Goal: Task Accomplishment & Management: Use online tool/utility

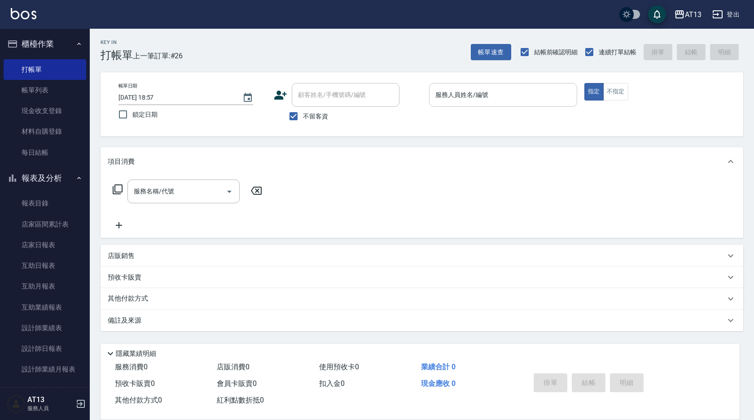
click at [485, 99] on input "服務人員姓名/編號" at bounding box center [503, 95] width 140 height 16
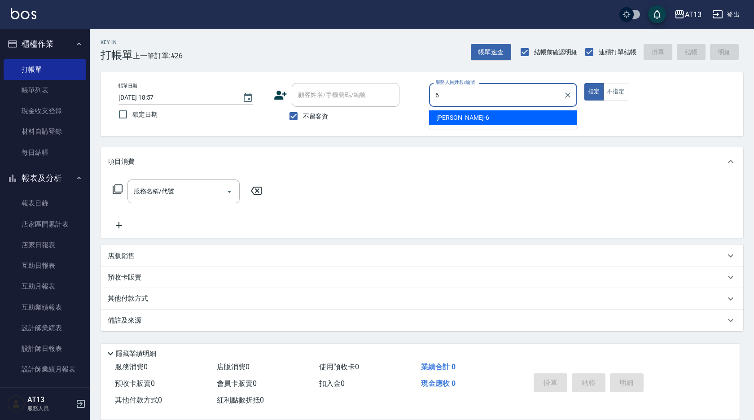
type input "亭妤-6"
type button "true"
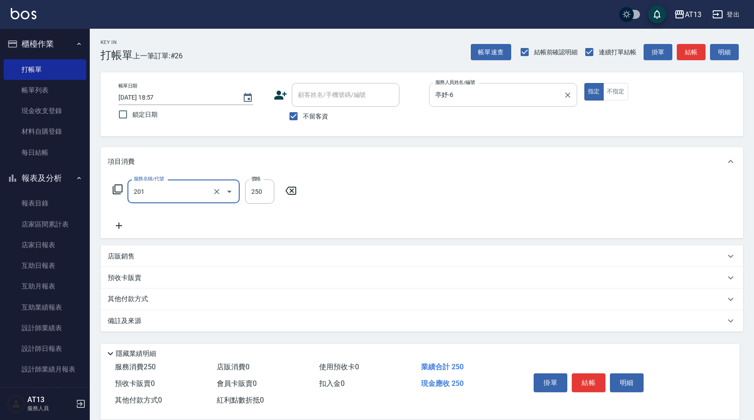
type input "洗髮(201)"
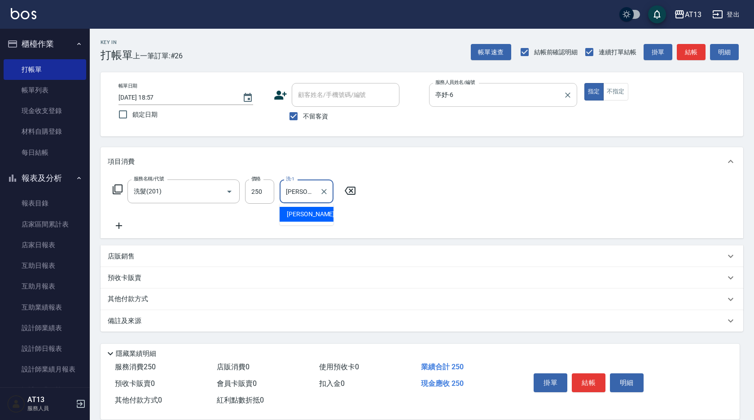
type input "李垣潔-31"
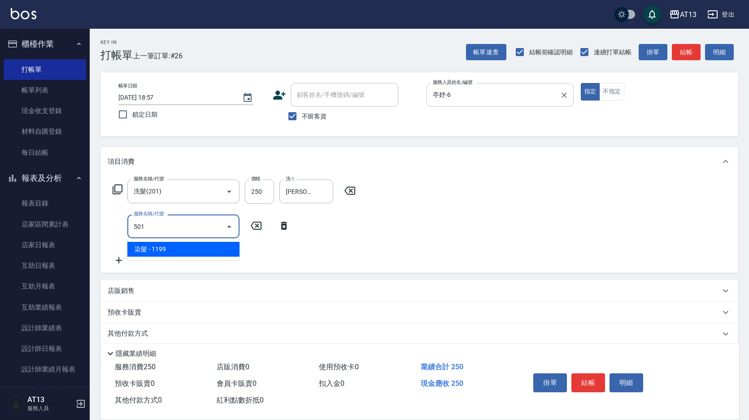
type input "染髮(501)"
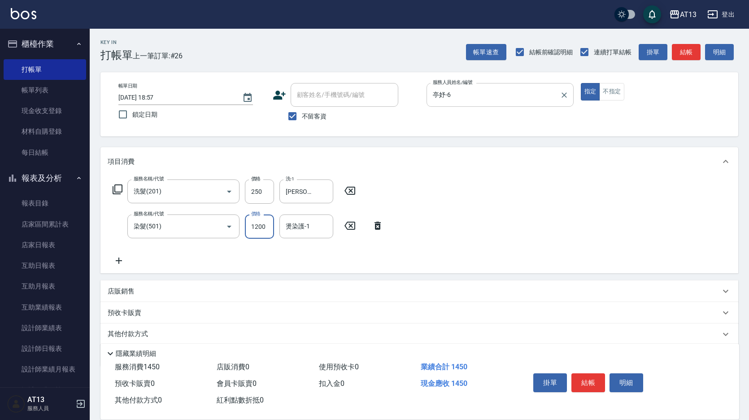
type input "1200"
type input "李垣潔-31"
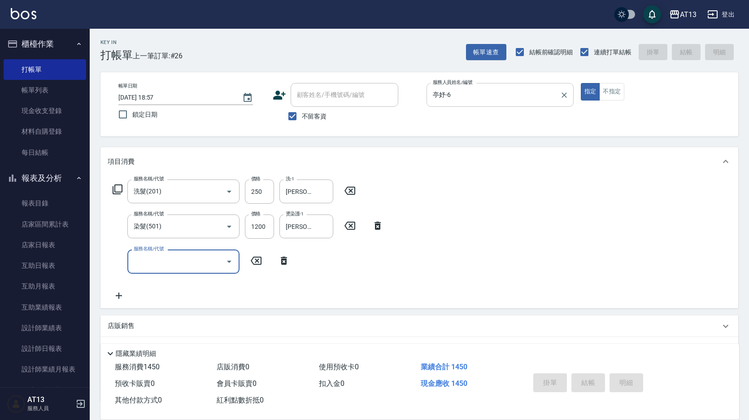
type input "2025/09/10 20:23"
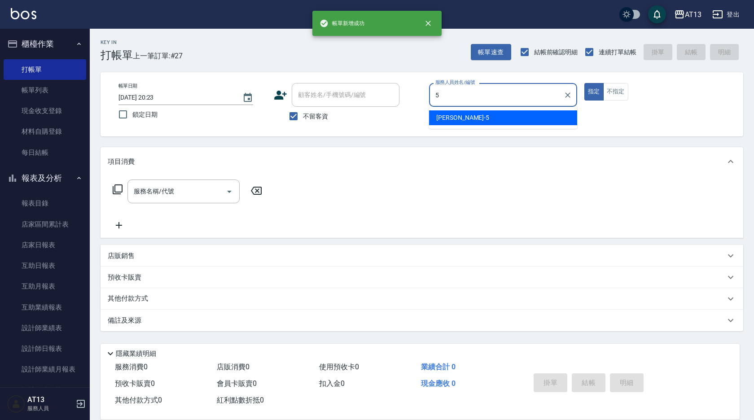
type input "陳紓晴-5"
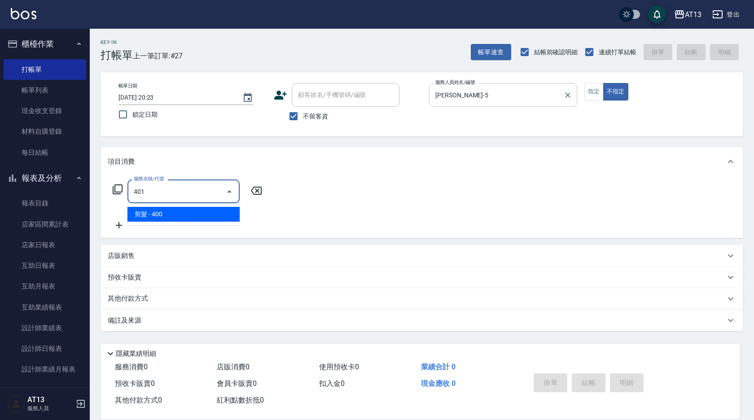
type input "剪髮(401)"
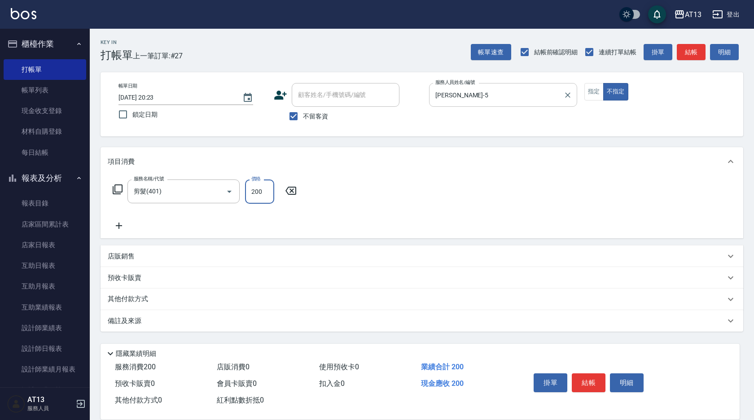
type input "200"
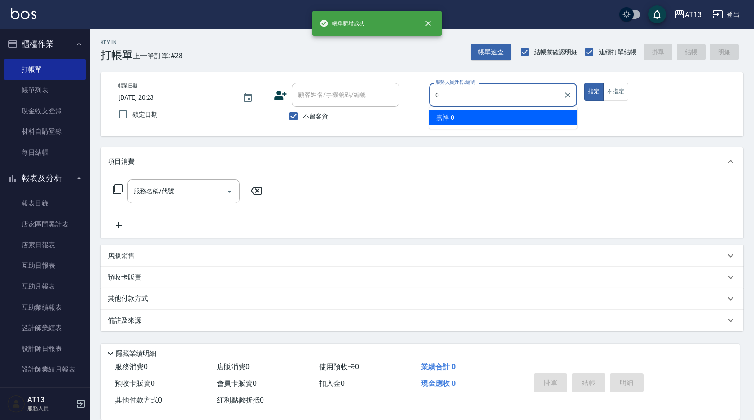
type input "嘉祥-0"
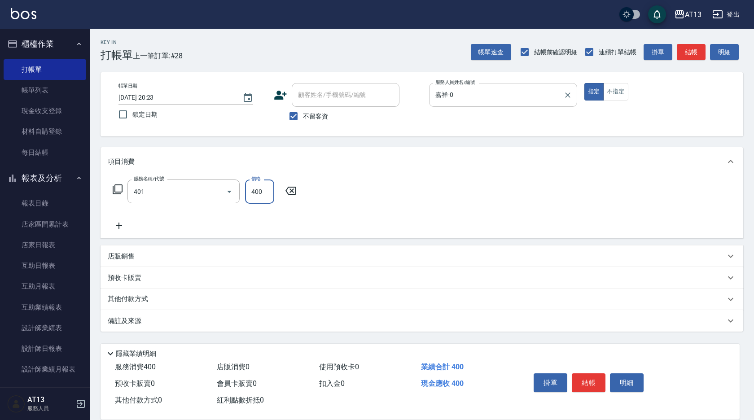
type input "剪髮(401)"
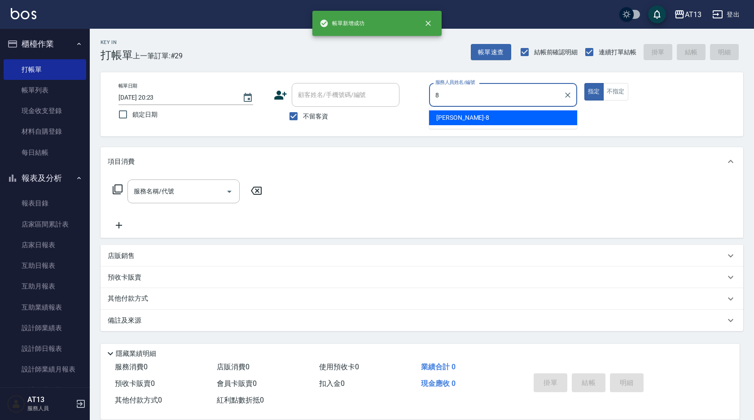
type input "Jerry-8"
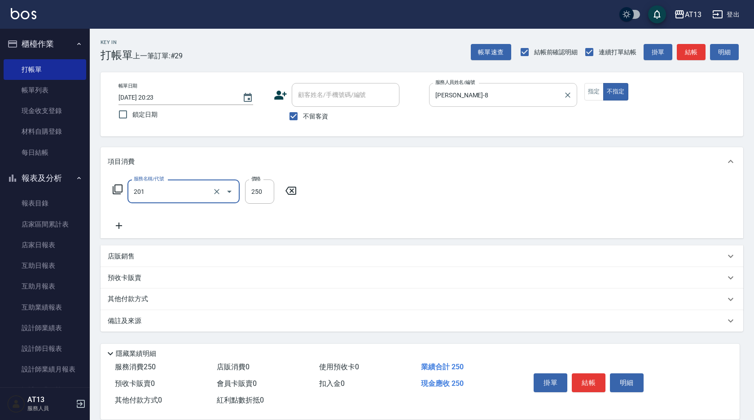
type input "洗髮(201)"
type input "吳映蓉-33"
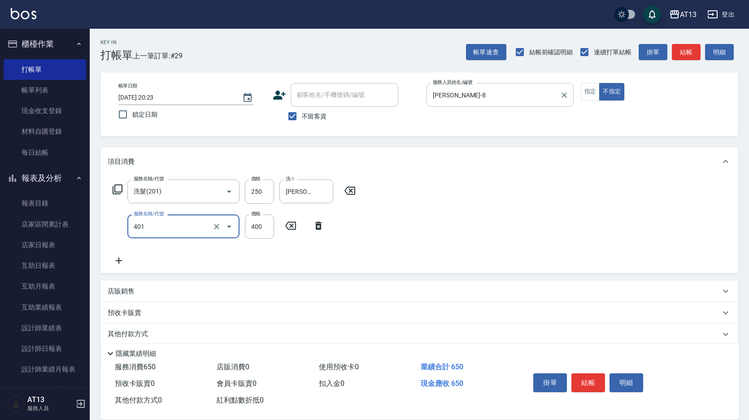
type input "剪髮(401)"
type input "200"
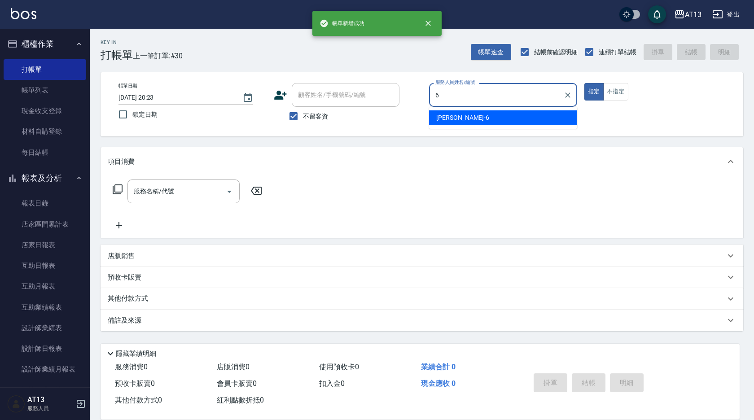
type input "亭妤-6"
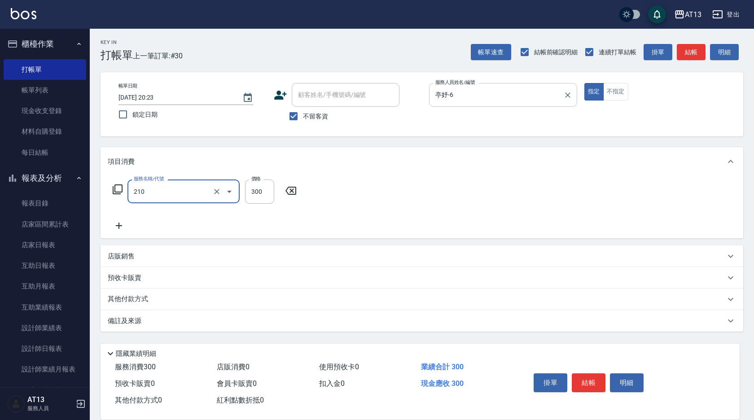
type input "歐娜洗髮精(210)"
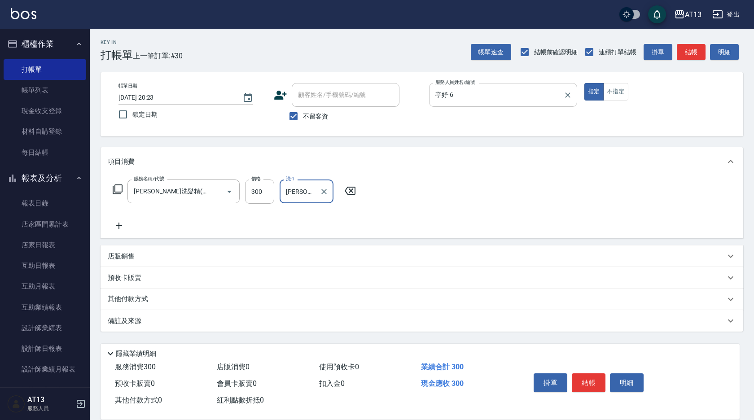
type input "鍾曉恩-26"
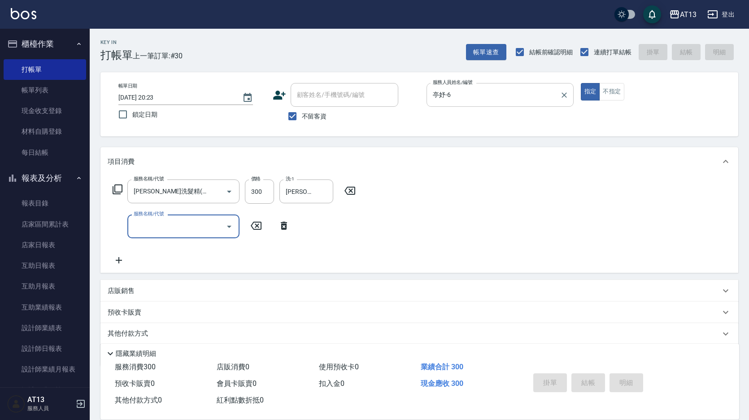
type input "2025/09/10 20:24"
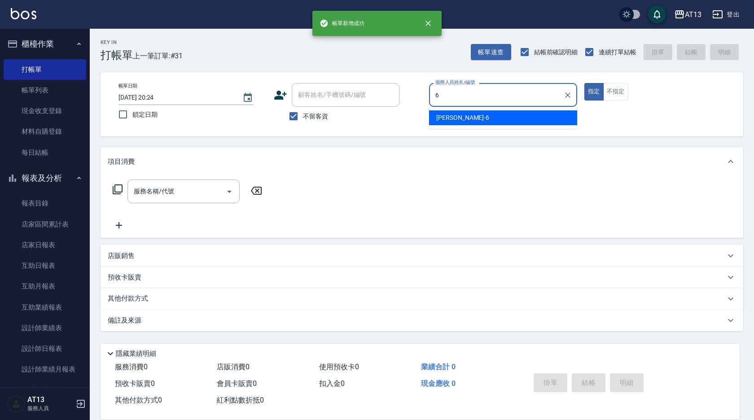
type input "亭妤-6"
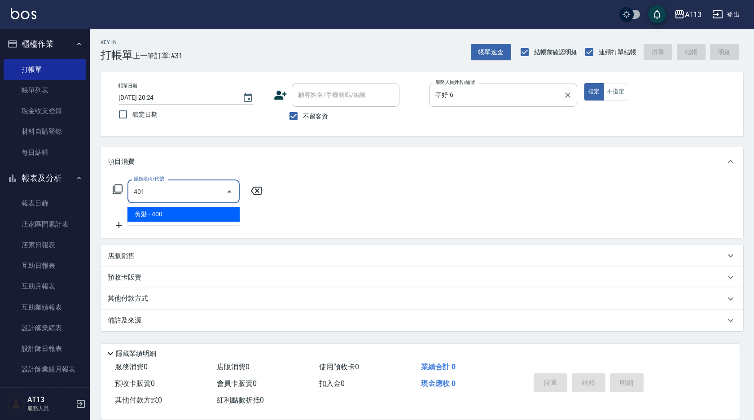
type input "剪髮(401)"
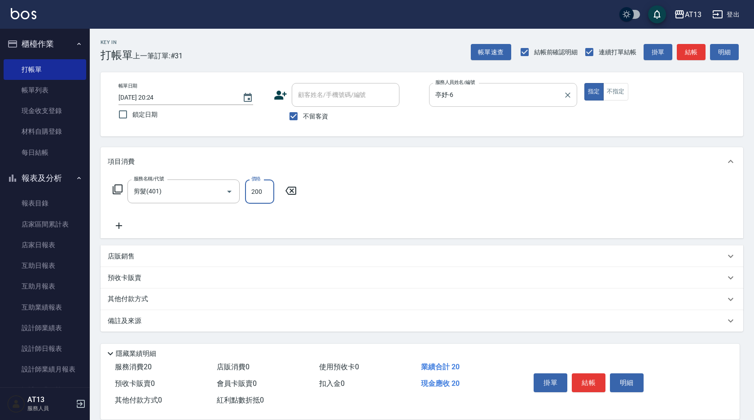
type input "200"
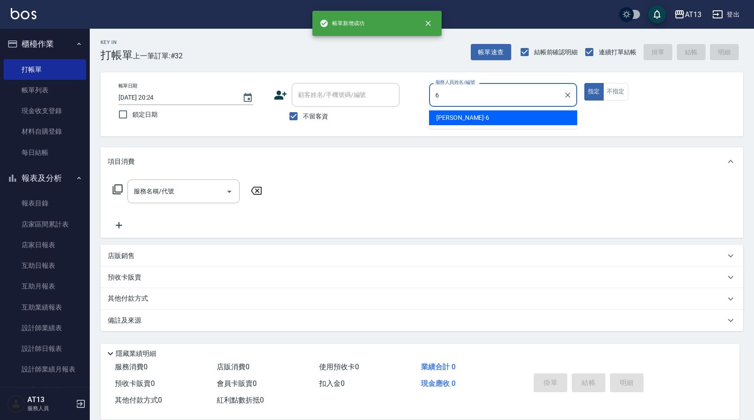
type input "亭妤-6"
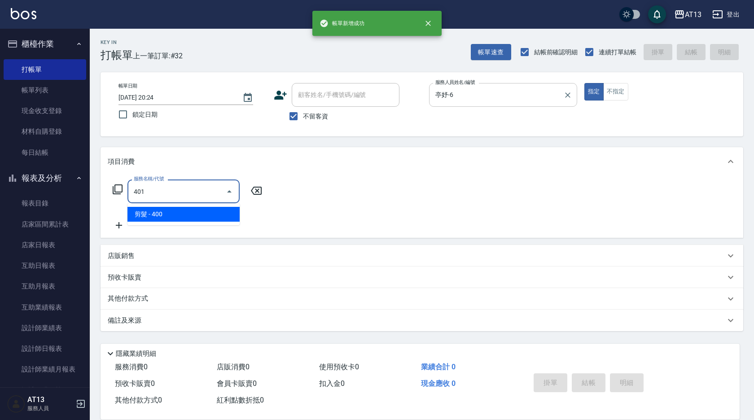
type input "剪髮(401)"
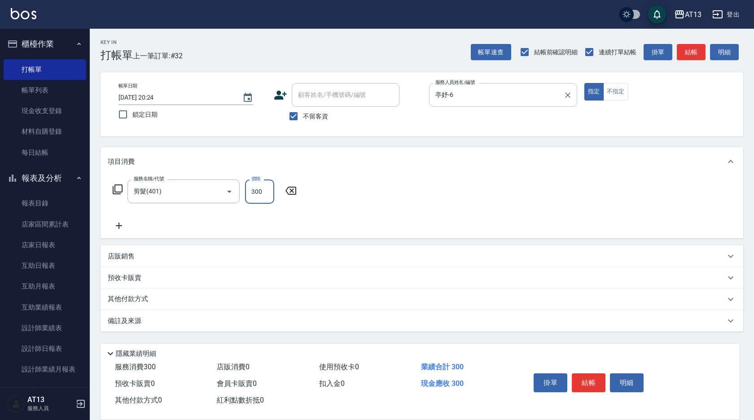
type input "300"
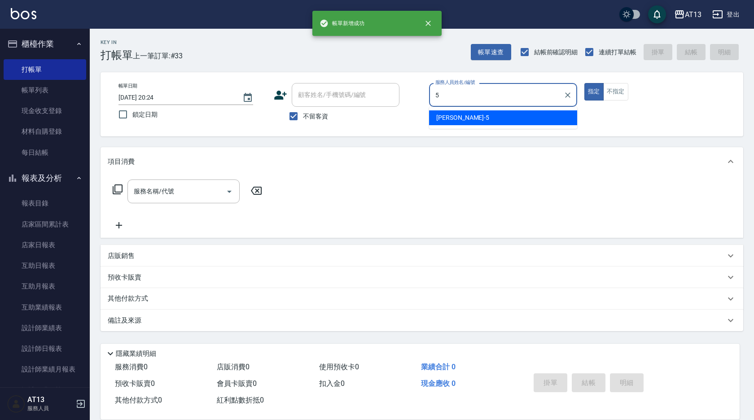
type input "陳紓晴-5"
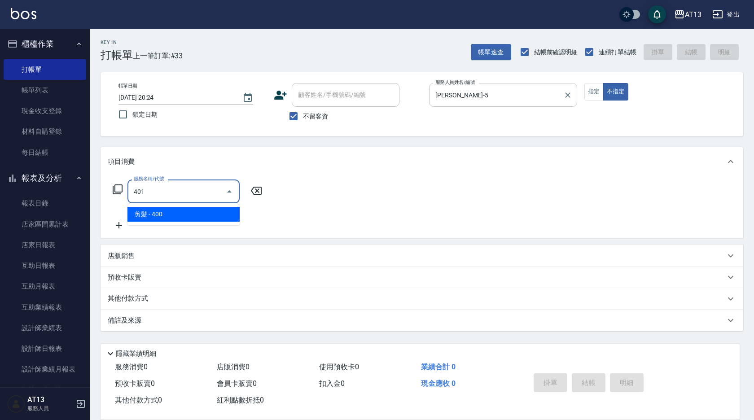
type input "剪髮(401)"
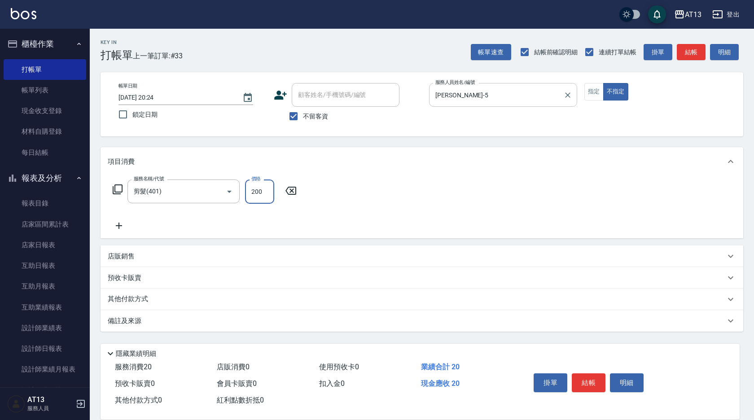
type input "200"
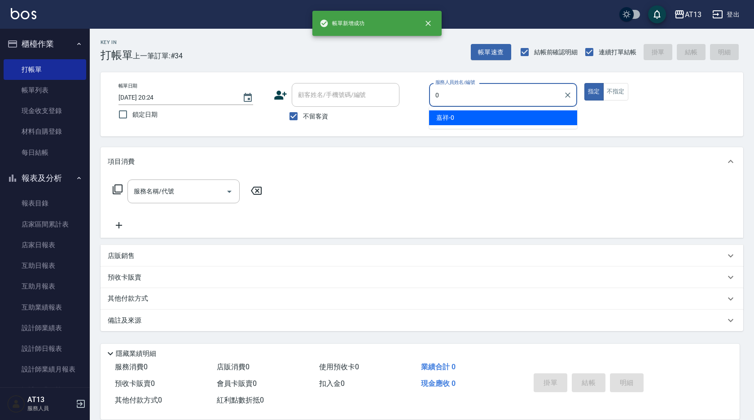
type input "嘉祥-0"
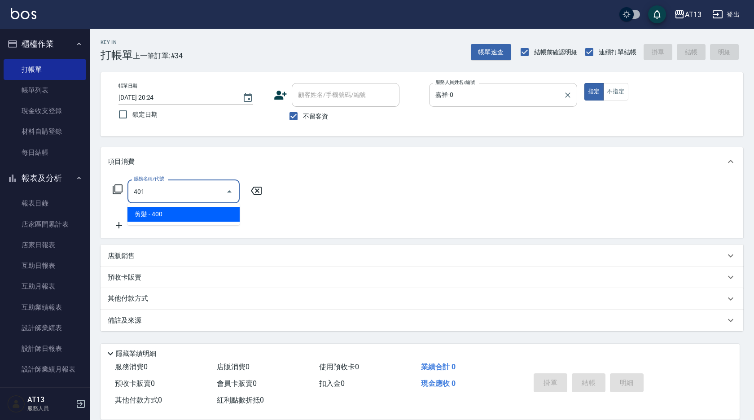
type input "剪髮(401)"
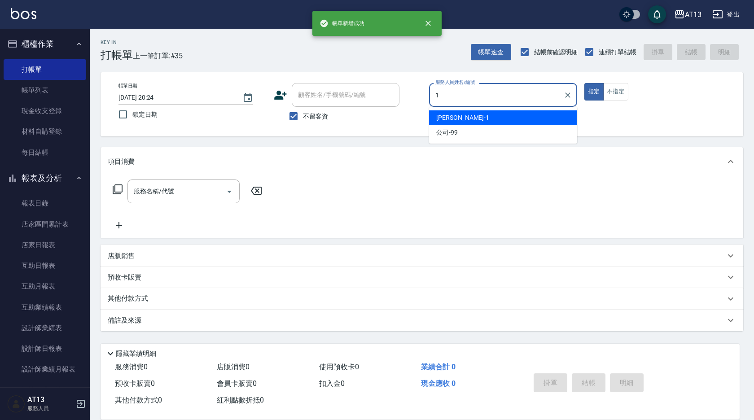
type input "鈞茹-1"
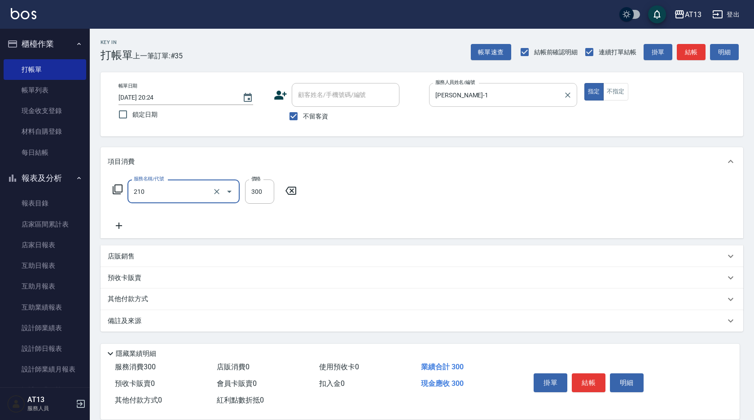
type input "歐娜洗髮精(210)"
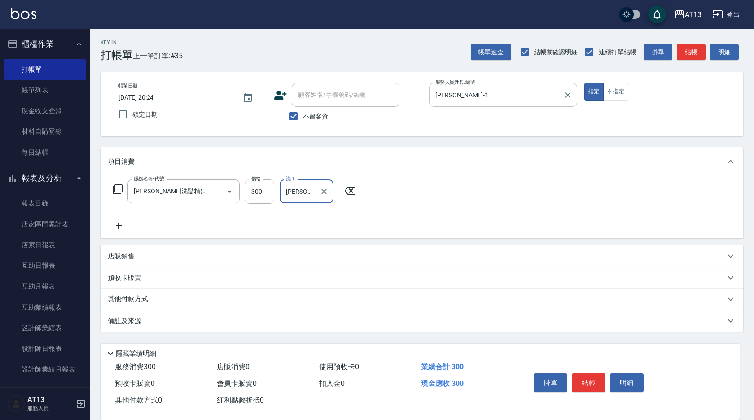
type input "鍾曉恩-26"
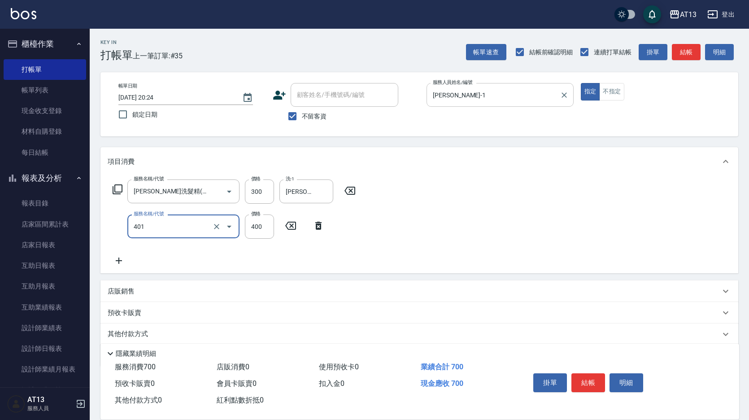
type input "剪髮(401)"
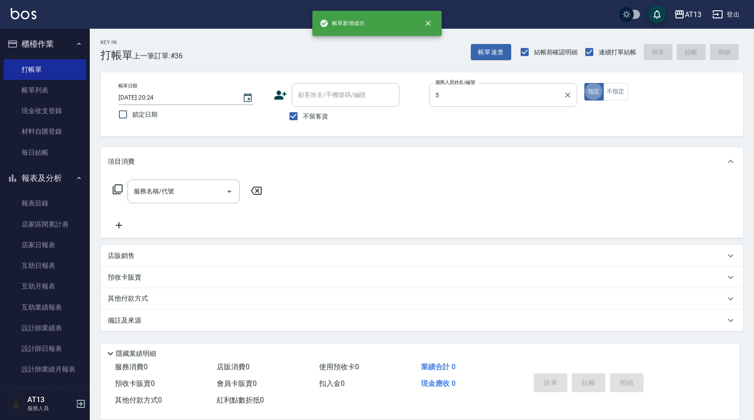
type input "陳紓晴-5"
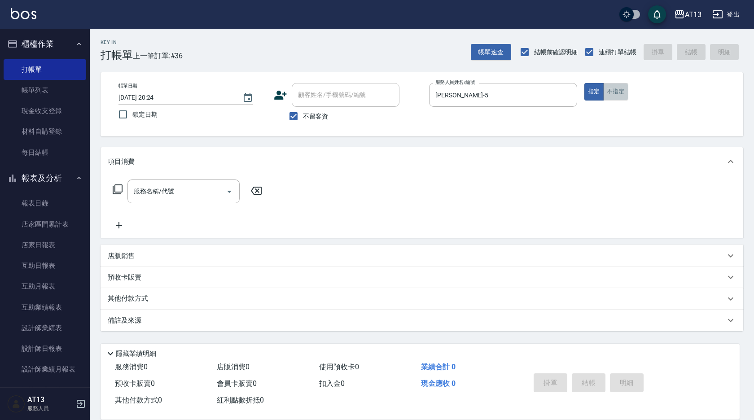
click at [625, 92] on button "不指定" at bounding box center [615, 91] width 25 height 17
click at [186, 189] on input "服務名稱/代號" at bounding box center [176, 192] width 91 height 16
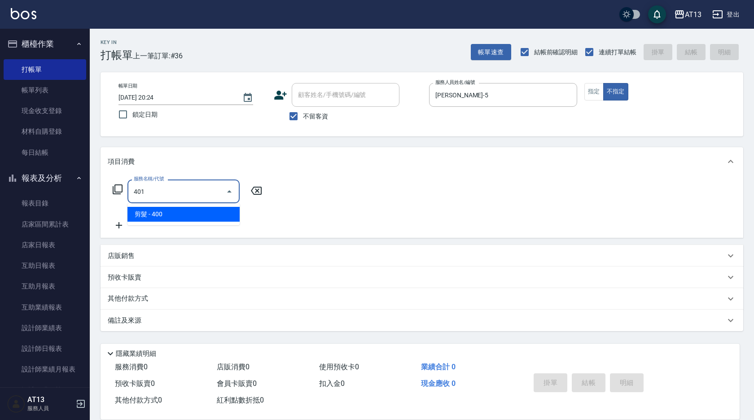
type input "剪髮(401)"
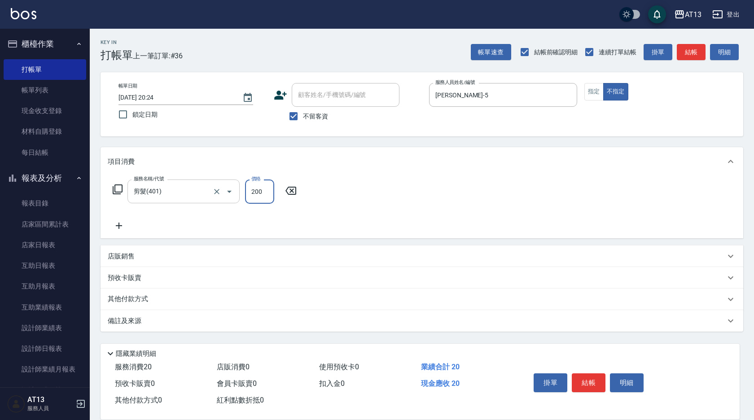
type input "200"
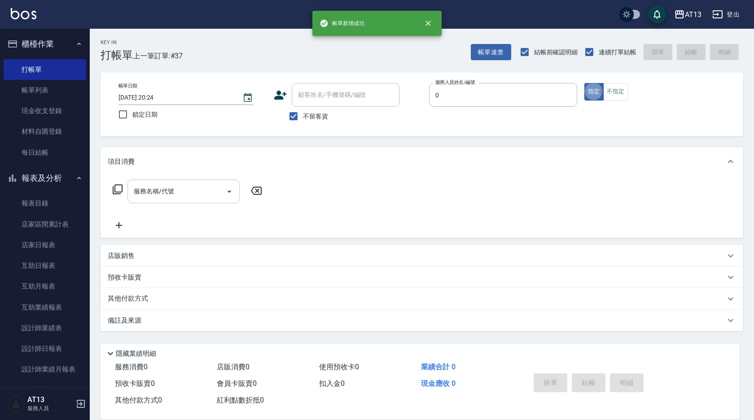
type input "嘉祥-0"
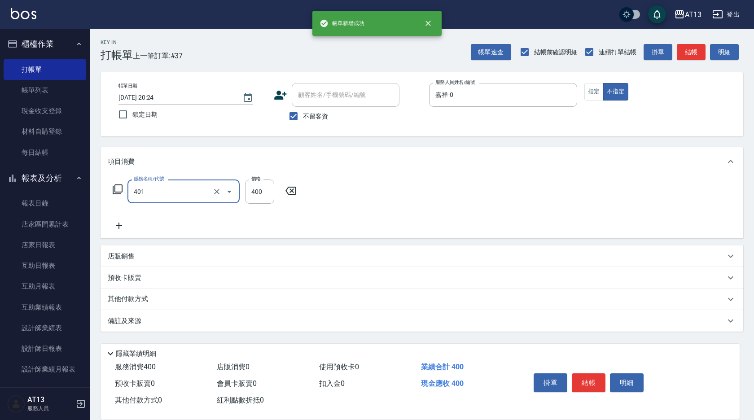
type input "剪髮(401)"
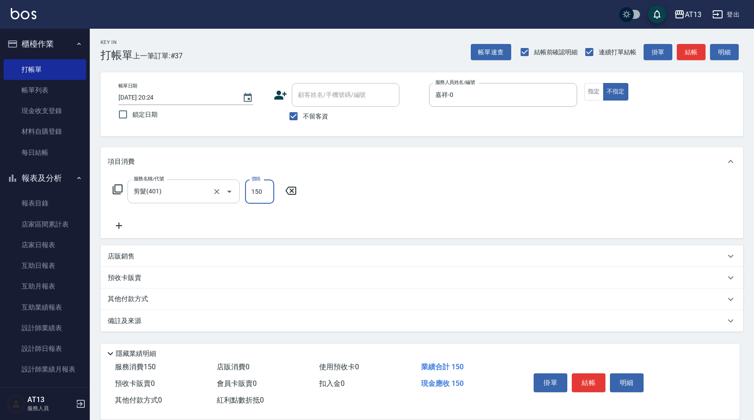
type input "150"
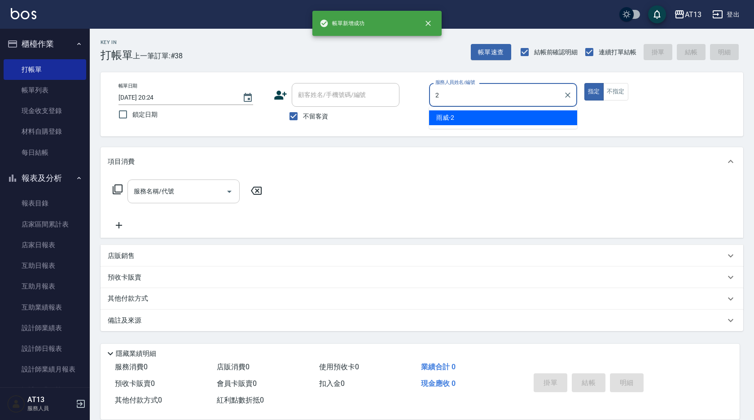
type input "雨威-2"
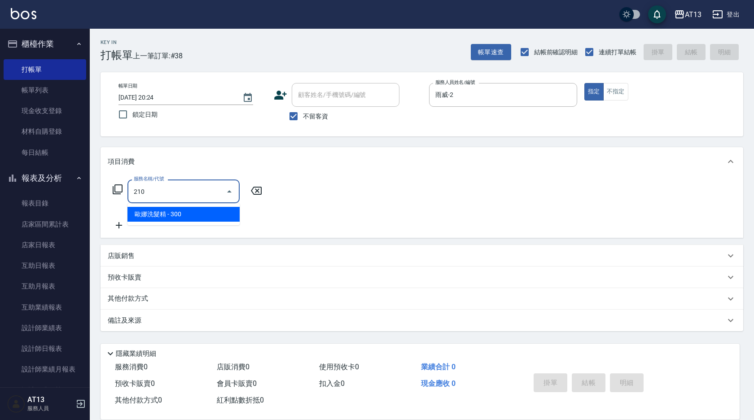
type input "歐娜洗髮精(210)"
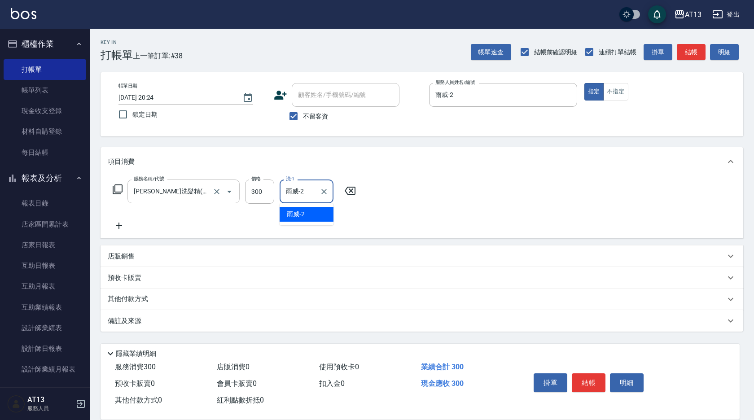
type input "雨威-2"
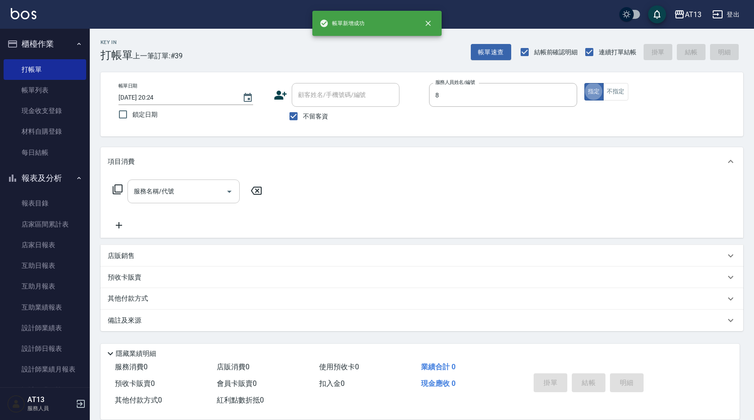
type input "Jerry-8"
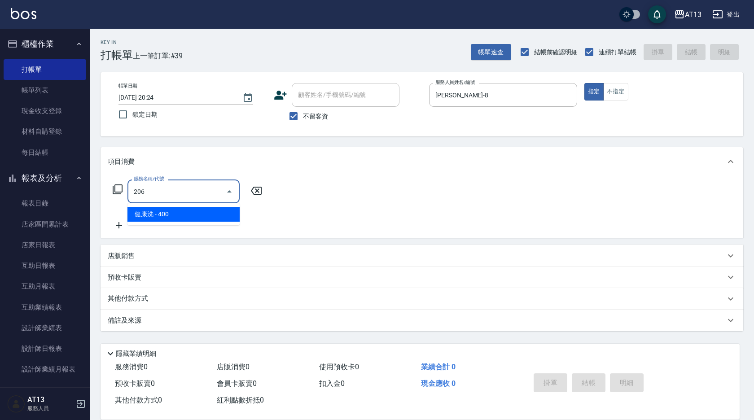
type input "健康洗(206)"
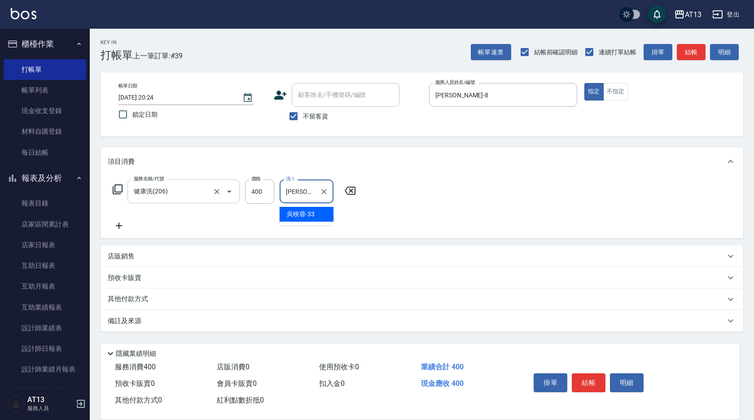
type input "吳映蓉-33"
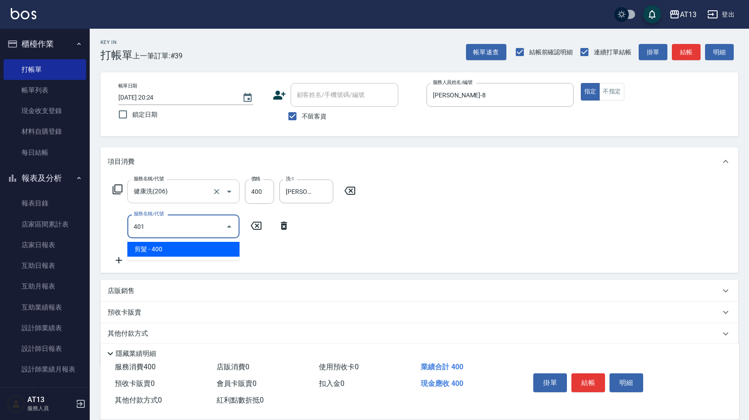
type input "剪髮(401)"
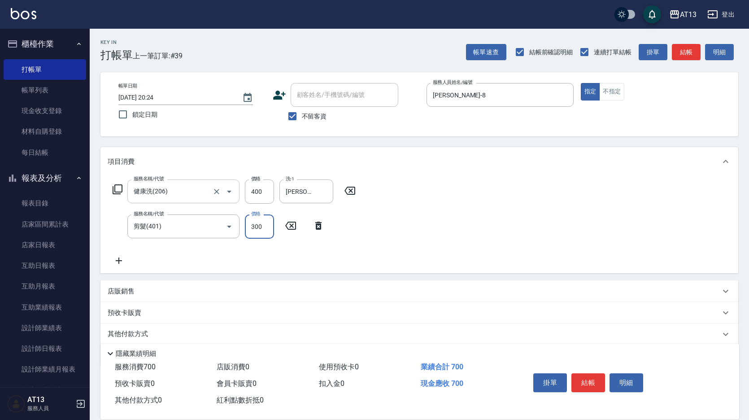
type input "300"
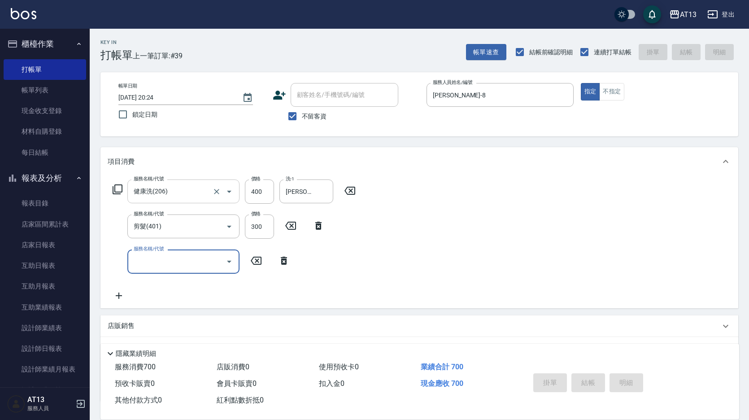
type input "2025/09/10 20:25"
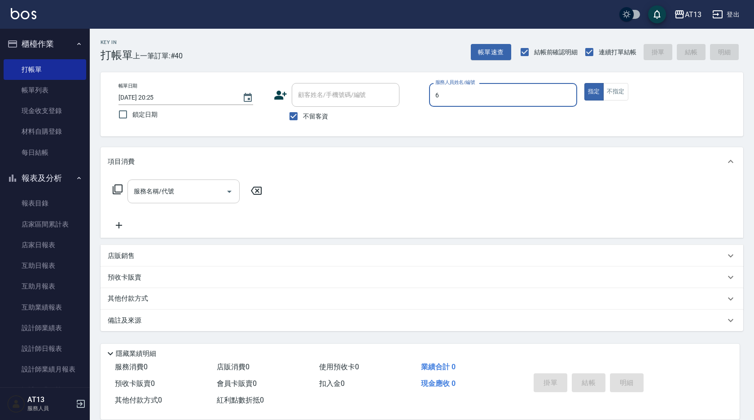
type input "亭妤-6"
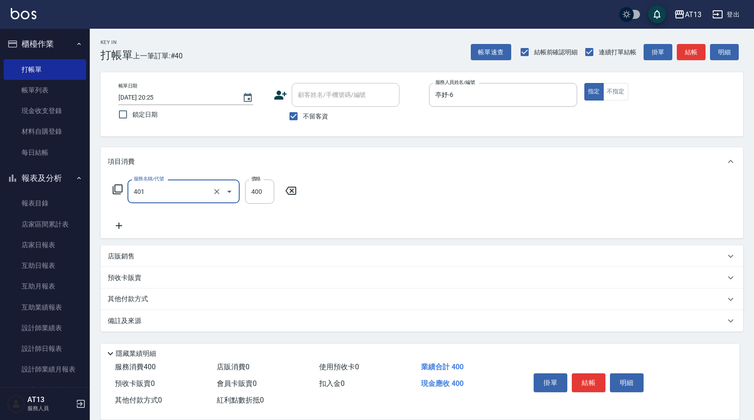
type input "剪髮(401)"
type input "300"
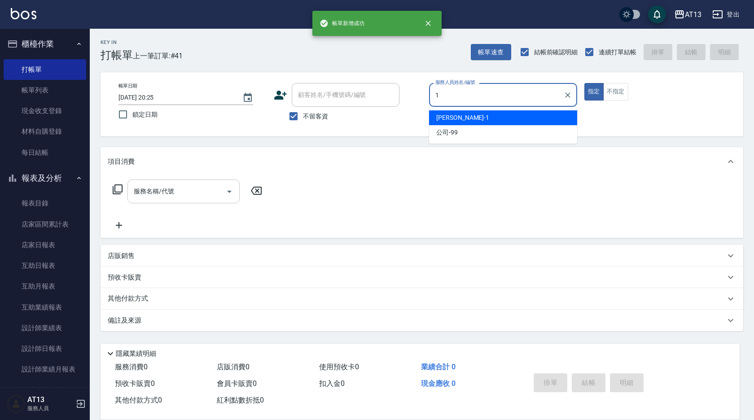
type input "鈞茹-1"
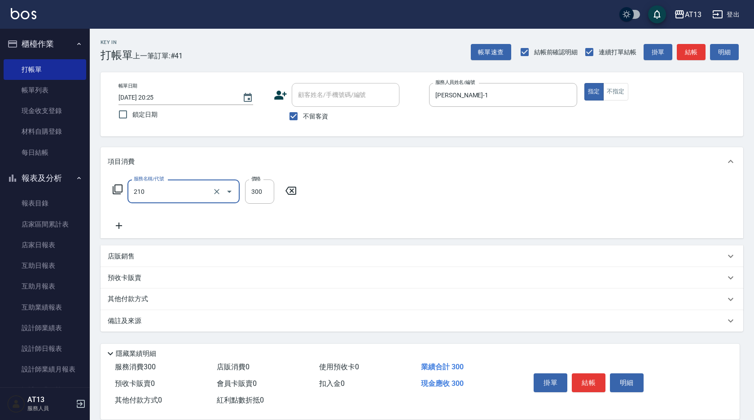
type input "歐娜洗髮精(210)"
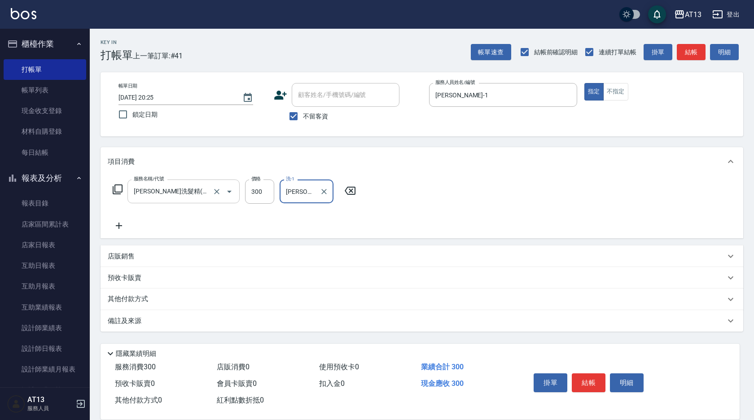
type input "鍾曉恩-26"
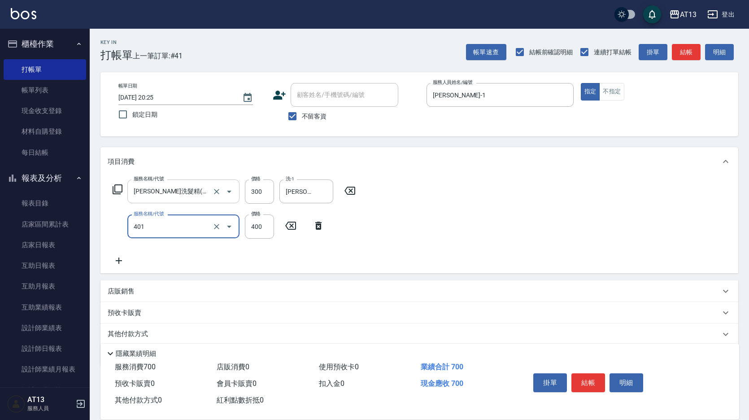
type input "剪髮(401)"
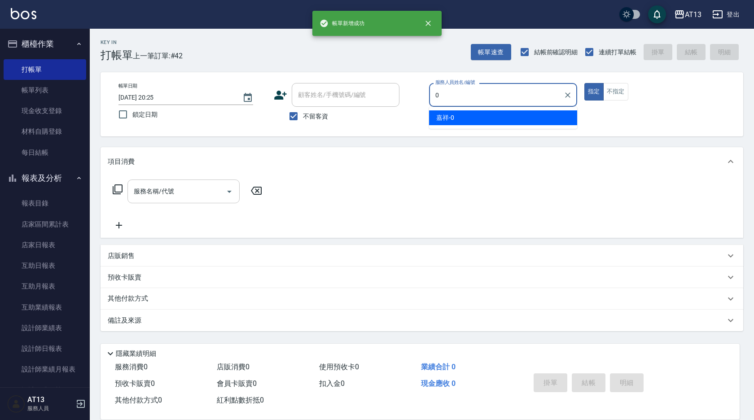
type input "嘉祥-0"
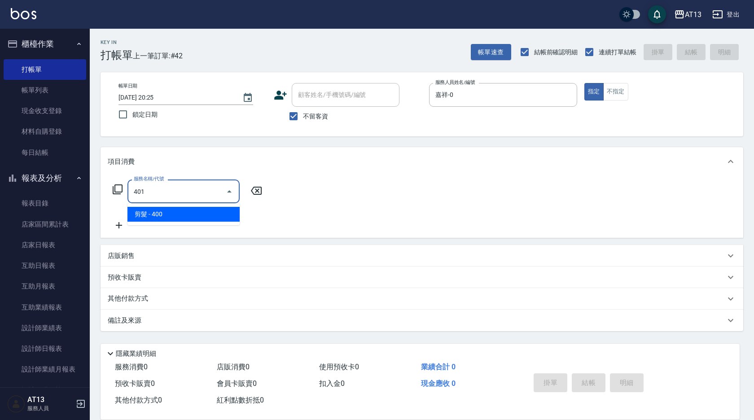
type input "剪髮(401)"
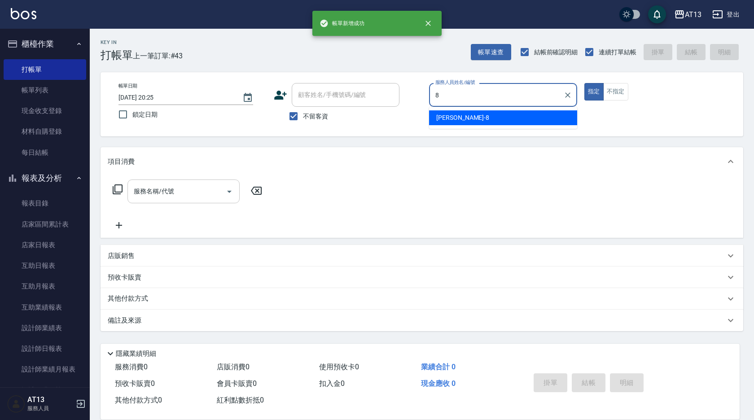
type input "Jerry-8"
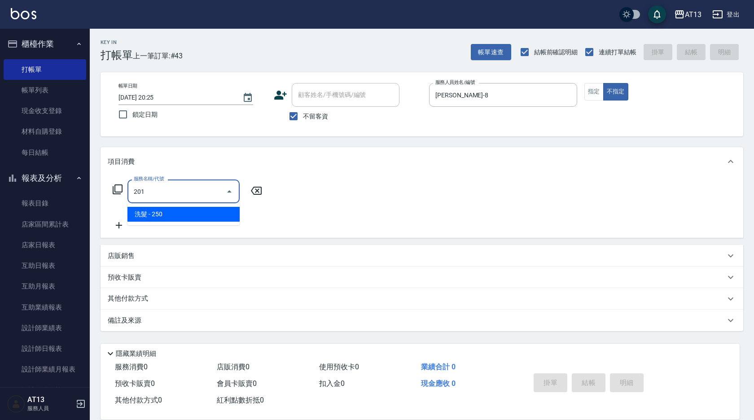
type input "洗髮(201)"
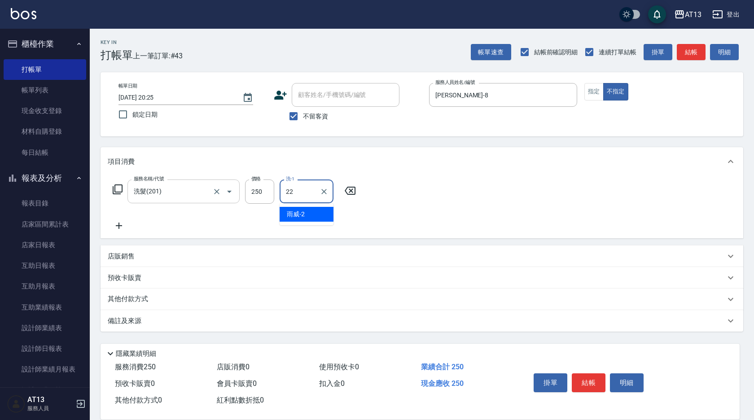
type input "林宸溱-22"
click at [324, 189] on icon "Clear" at bounding box center [323, 191] width 9 height 9
type input "吳映蓉-33"
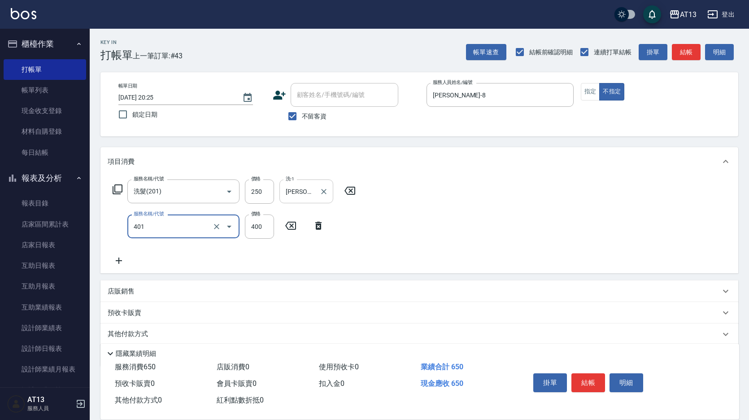
type input "剪髮(401)"
type input "200"
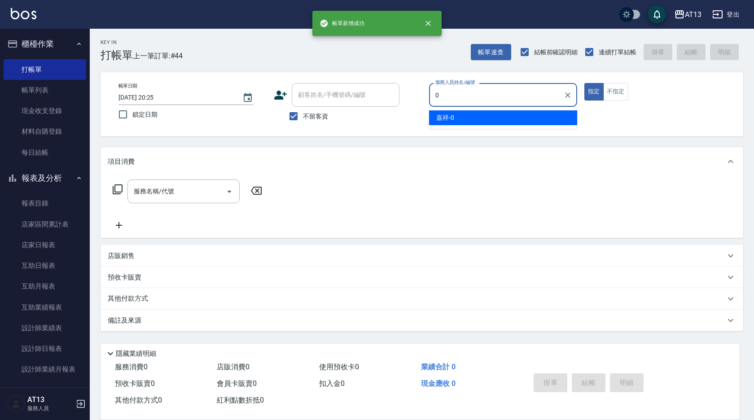
type input "嘉祥-0"
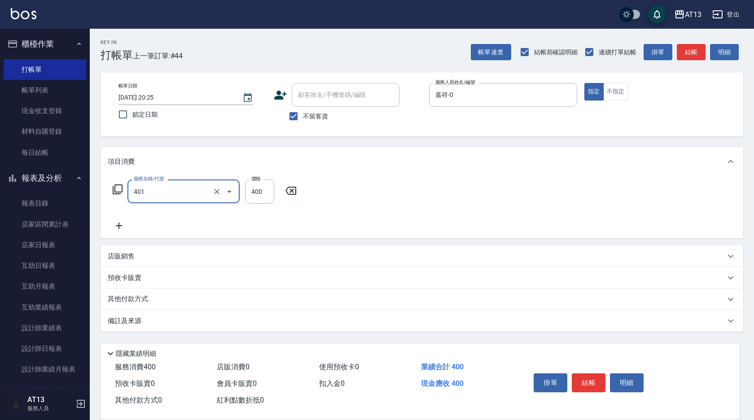
type input "剪髮(401)"
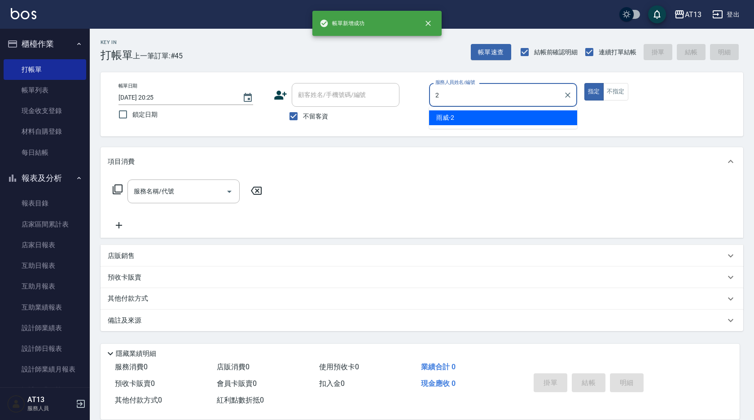
type input "雨威-2"
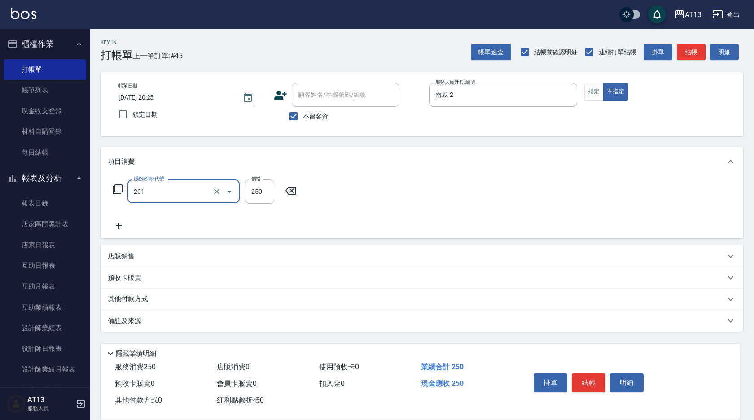
type input "洗髮(201)"
type input "雨威-2"
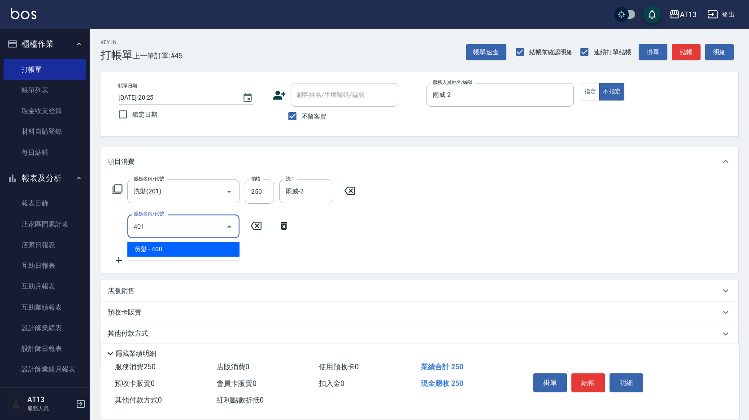
type input "剪髮(401)"
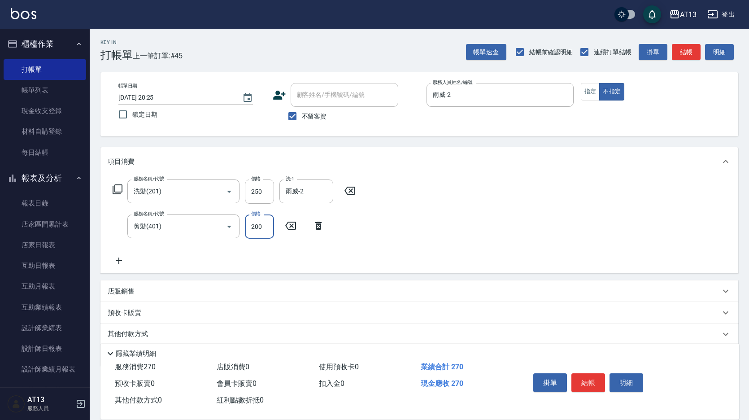
type input "200"
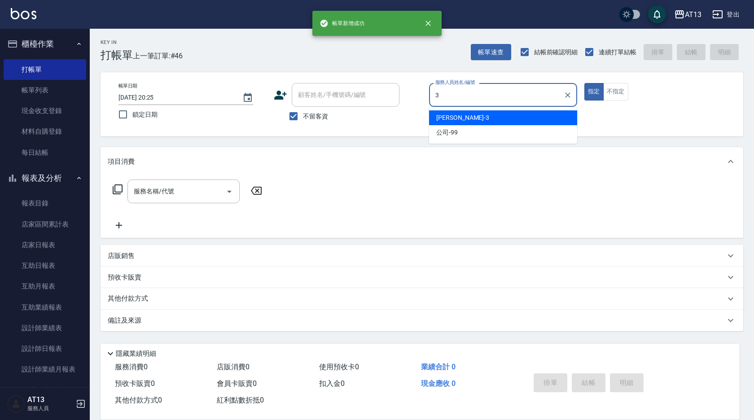
type input "敏玹-3"
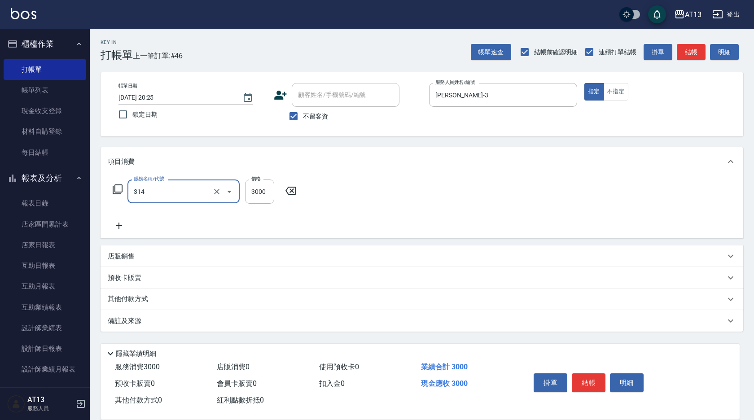
type input "CYA水質感2500UP(314)"
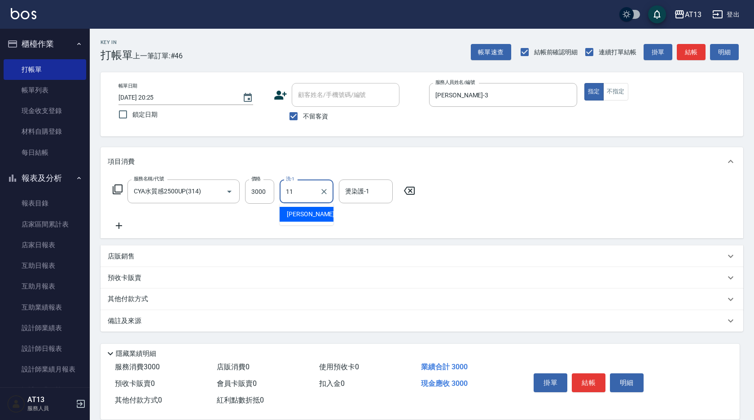
type input "蔡萓秦-11"
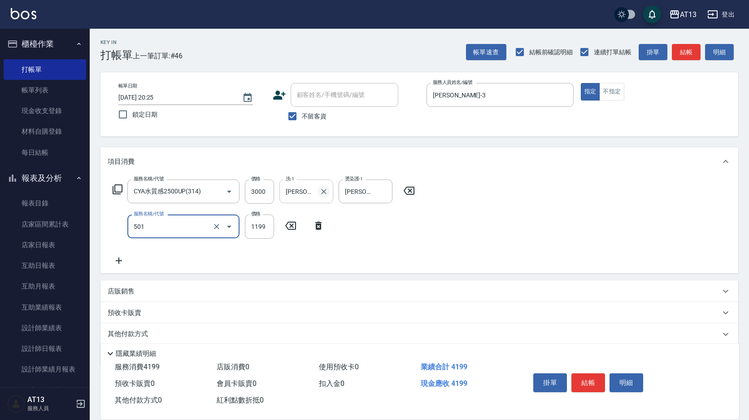
type input "染髮(501)"
type input "1200"
type input "蔡萓秦-11"
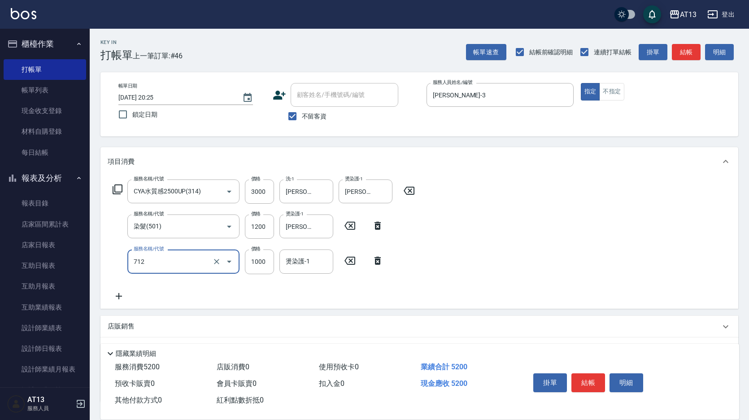
type input "伊蘭洋甘菊1000(712)"
click at [350, 258] on icon at bounding box center [350, 260] width 22 height 11
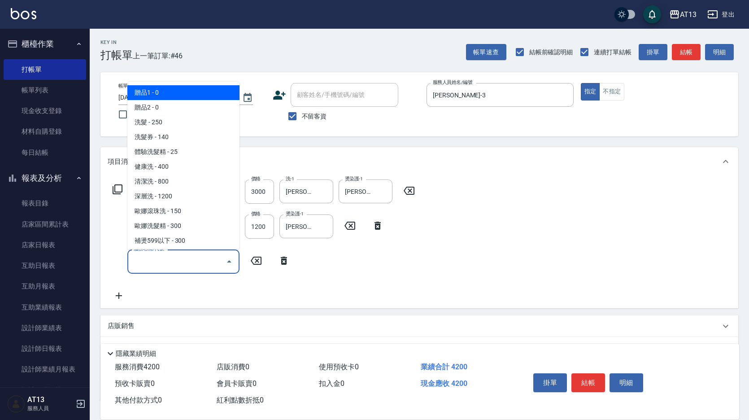
click at [202, 258] on input "服務名稱/代號" at bounding box center [176, 262] width 91 height 16
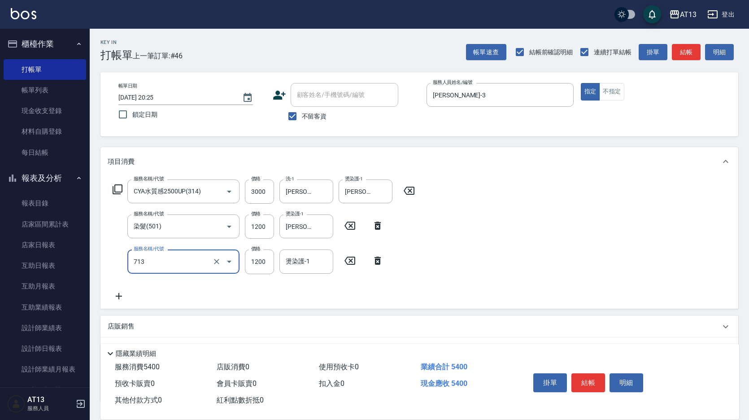
type input "水樣結構式1200(713)"
type input "840"
type input "李垣潔-31"
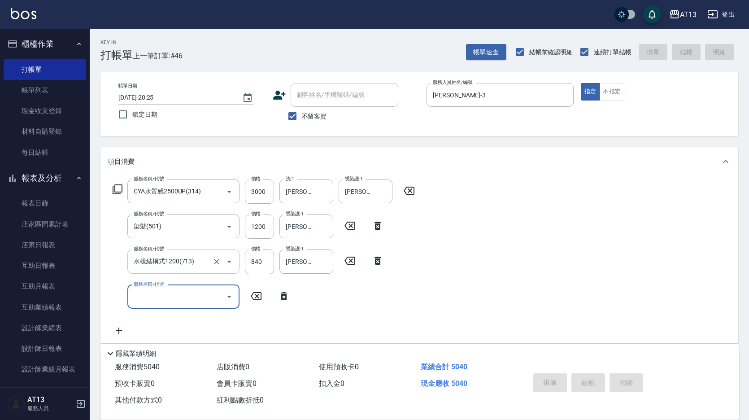
type input "2025/09/10 20:26"
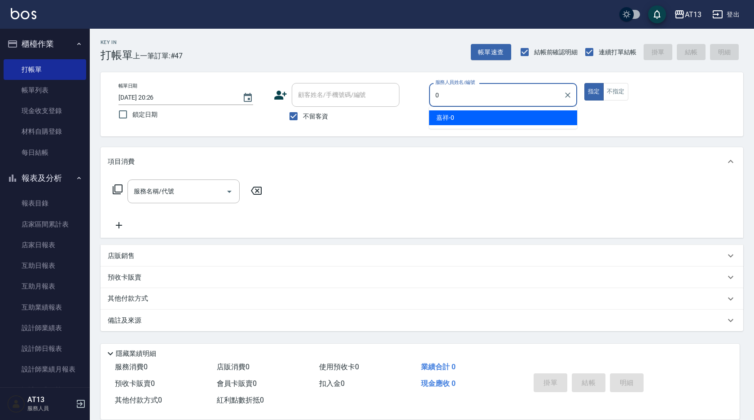
type input "嘉祥-0"
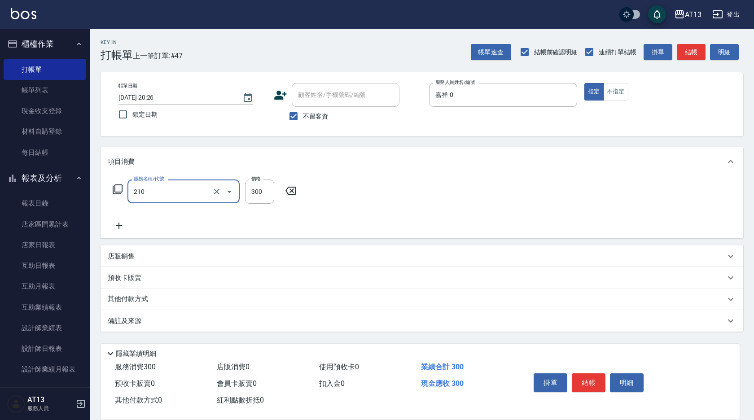
type input "歐娜洗髮精(210)"
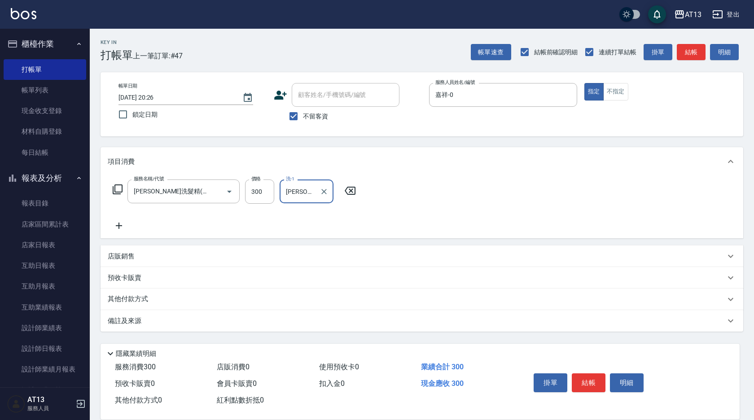
type input "鍾曉恩-26"
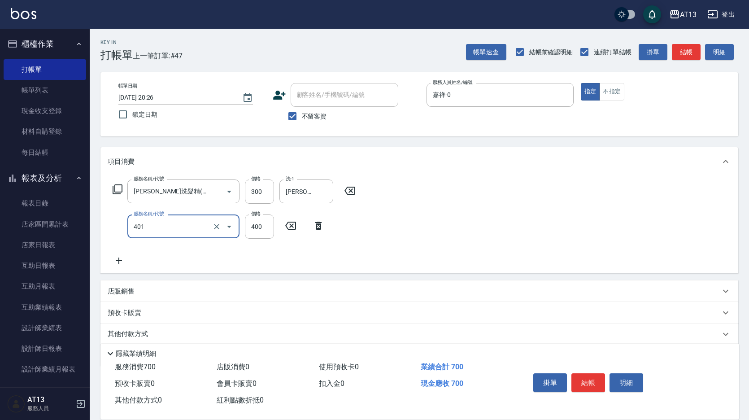
type input "剪髮(401)"
type input "450"
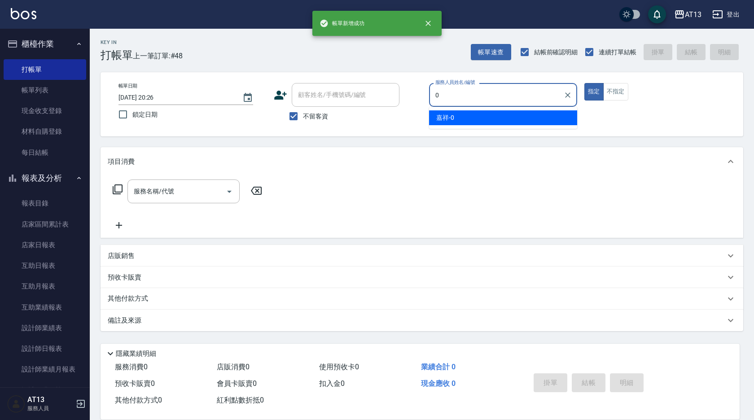
type input "嘉祥-0"
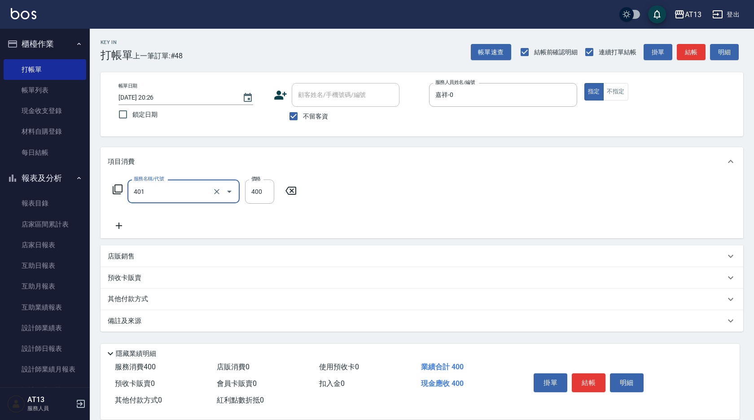
type input "剪髮(401)"
type input "300"
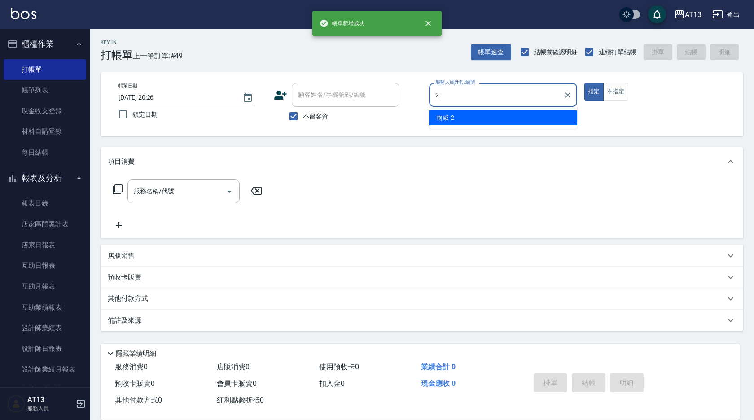
type input "雨威-2"
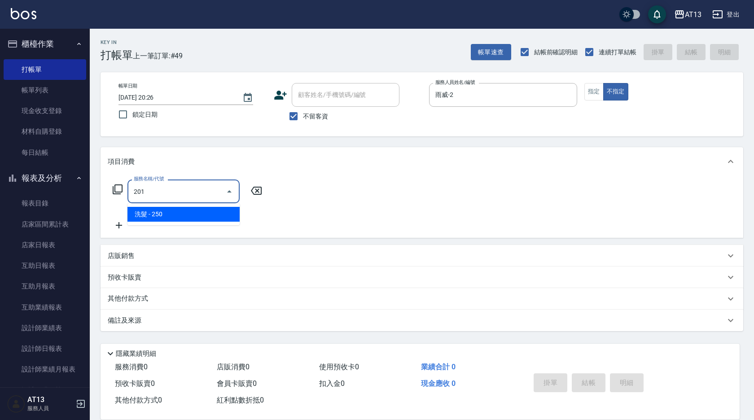
type input "洗髮(201)"
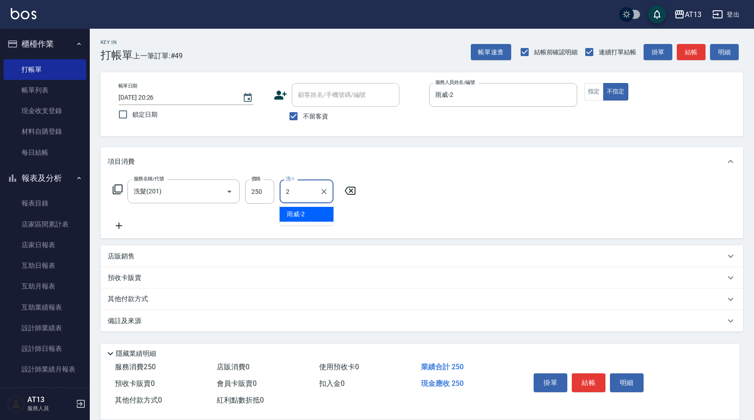
type input "雨威-2"
click at [326, 193] on icon "Clear" at bounding box center [323, 191] width 9 height 9
type input "吳映蓉-33"
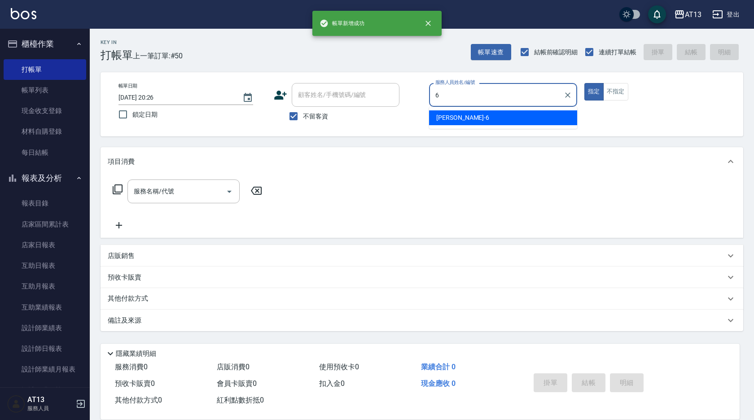
type input "亭妤-6"
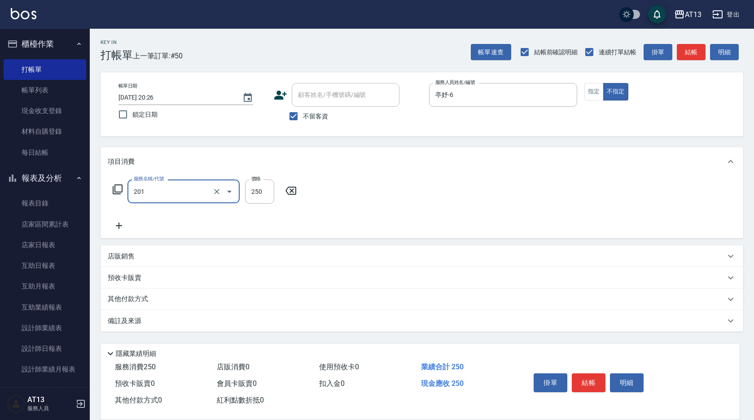
type input "洗髮(201)"
type input "鍾曉恩-26"
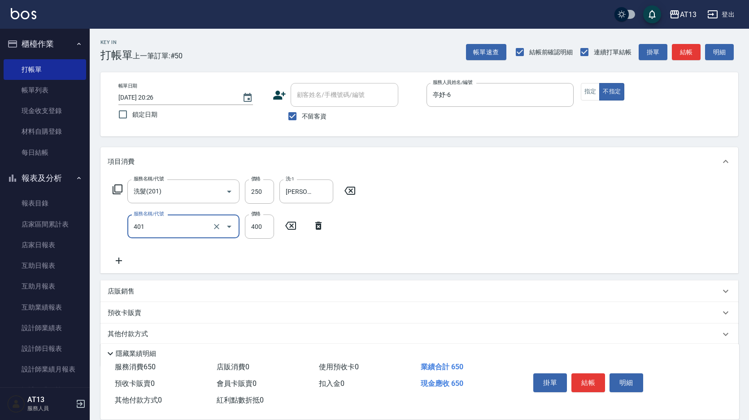
type input "剪髮(401)"
type input "200"
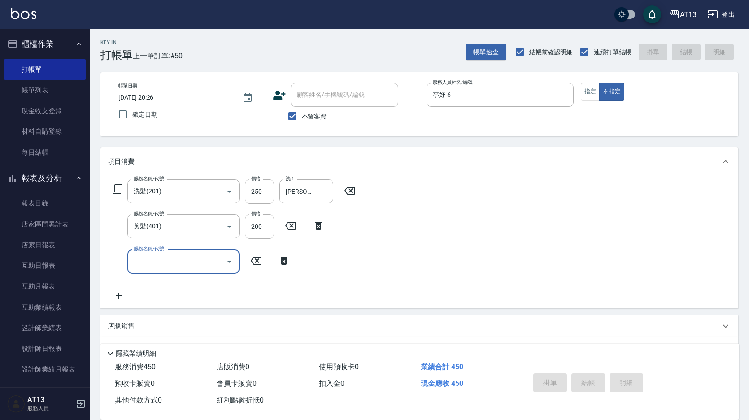
type input "2025/09/10 20:27"
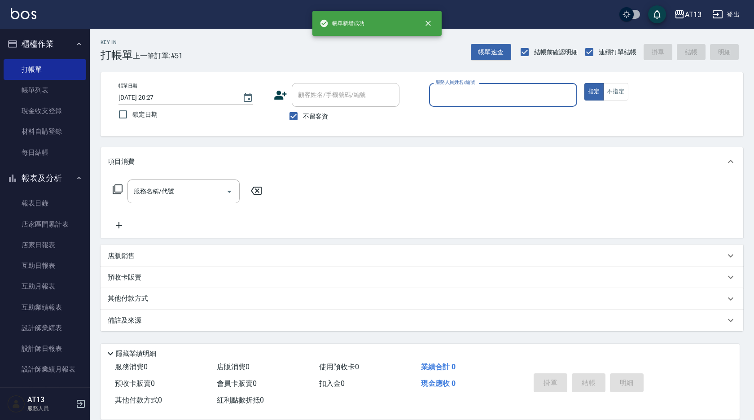
click at [584, 83] on button "指定" at bounding box center [593, 91] width 19 height 17
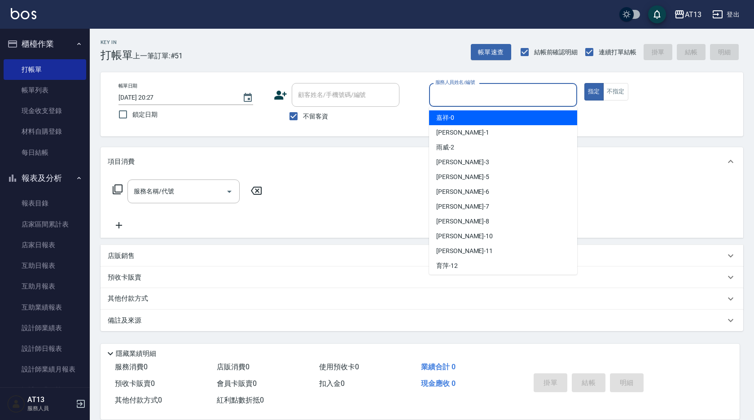
click at [468, 101] on input "服務人員姓名/編號" at bounding box center [503, 95] width 140 height 16
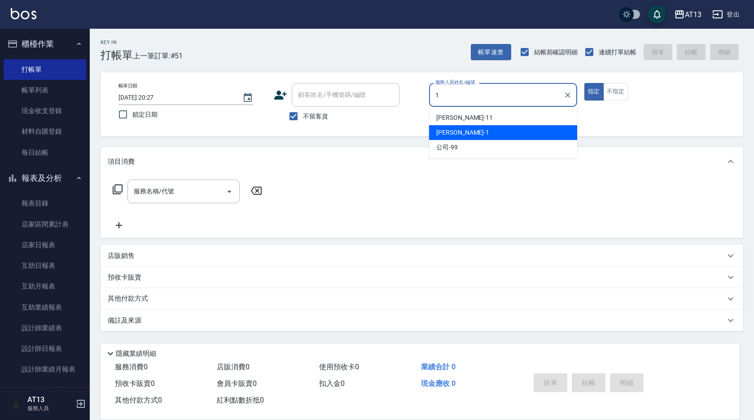
type input "鈞茹-1"
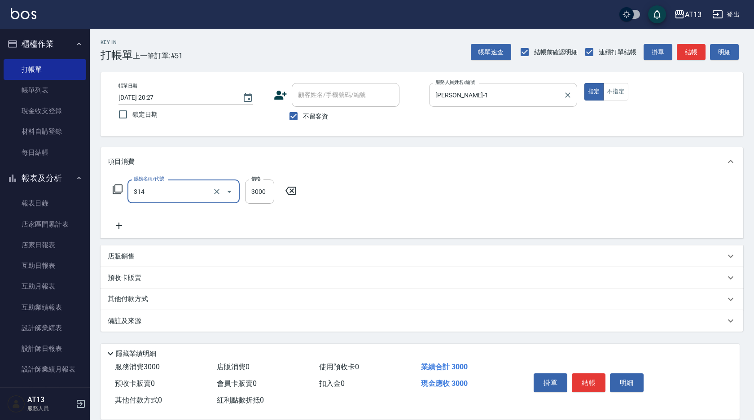
type input "CYA水質感2500UP(314)"
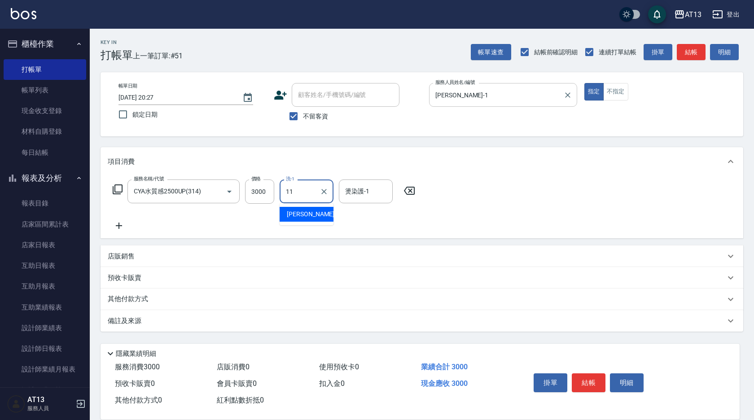
type input "蔡萓秦-11"
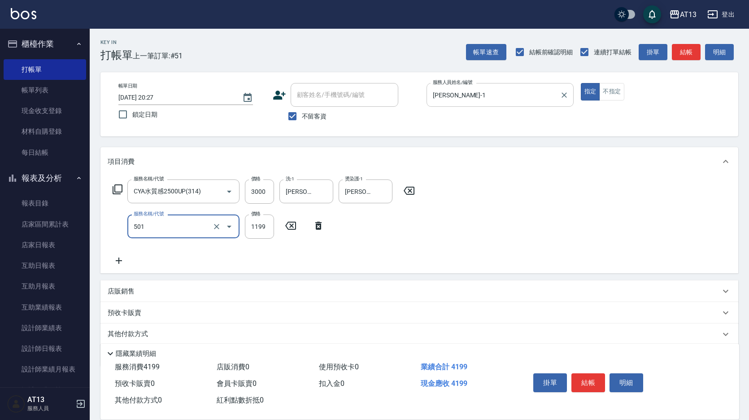
type input "染髮(501)"
type input "1700"
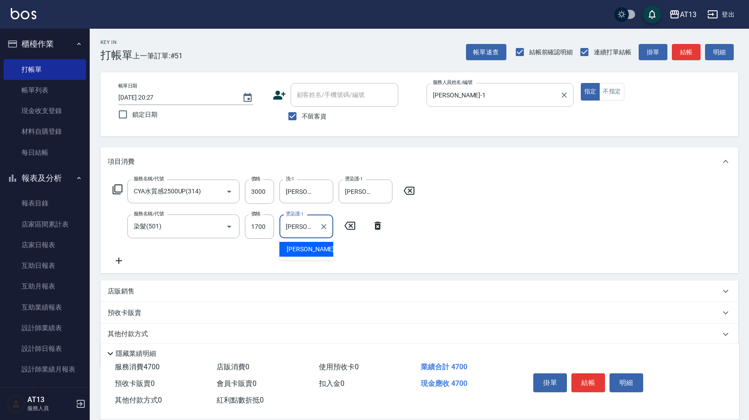
type input "蔡萓秦-11"
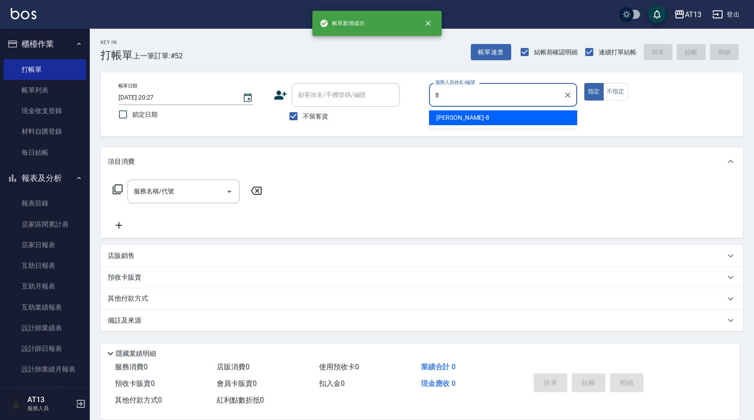
type input "Jerry-8"
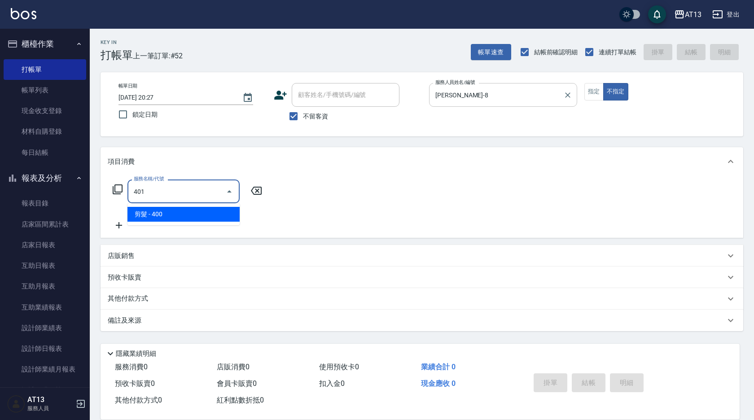
type input "剪髮(401)"
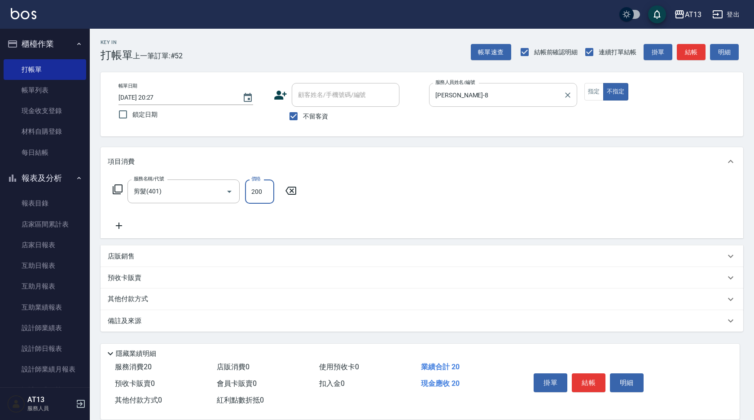
type input "200"
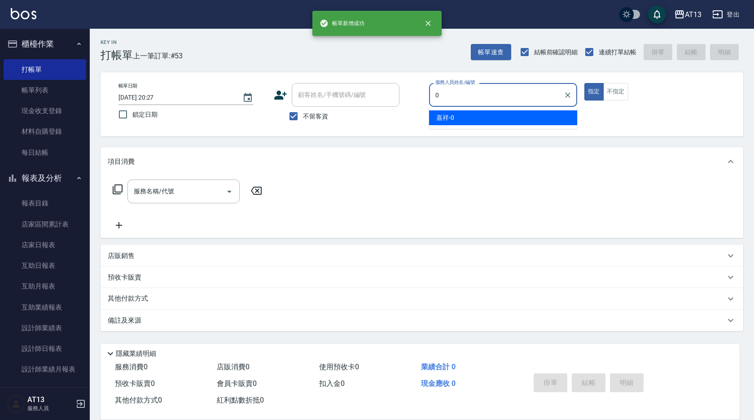
type input "嘉祥-0"
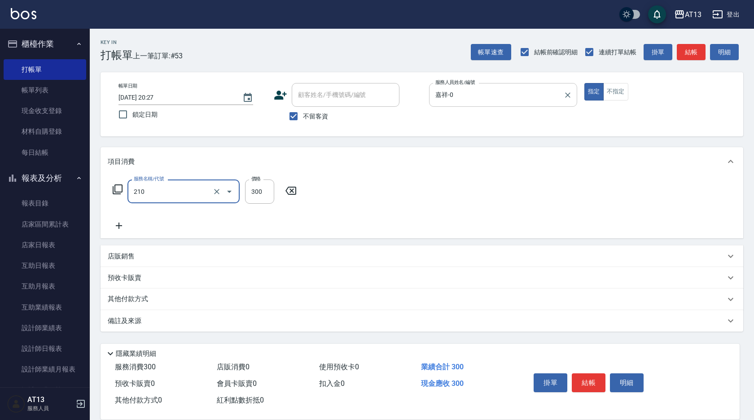
type input "歐娜洗髮精(210)"
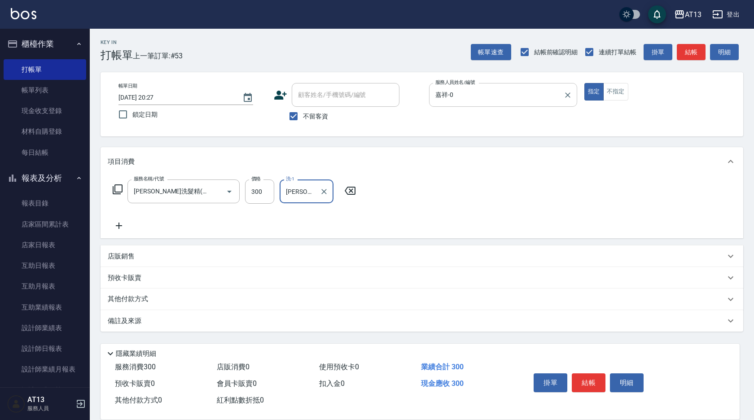
type input "李垣潔-31"
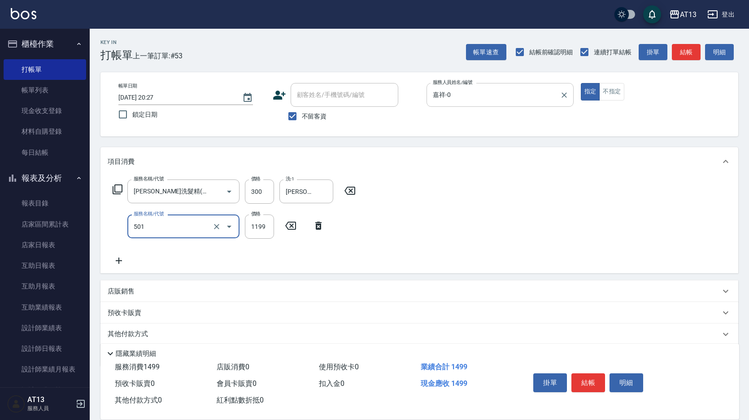
type input "染髮(501)"
type input "2000"
type input "李垣潔-31"
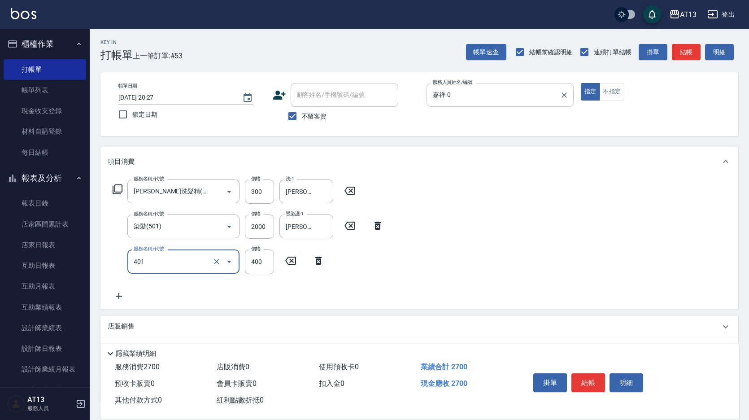
type input "剪髮(401)"
type input "500"
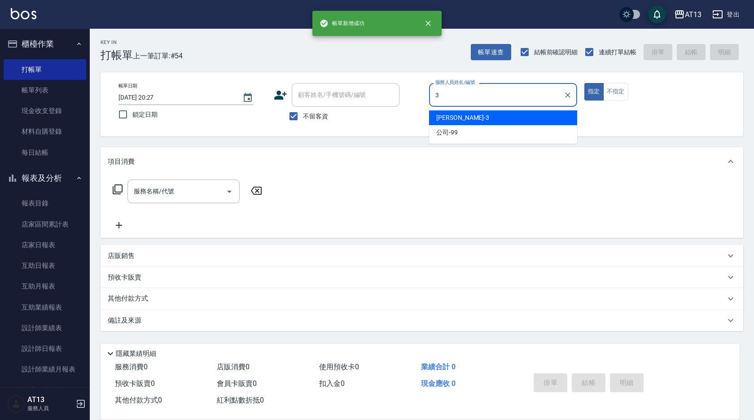
type input "敏玹-3"
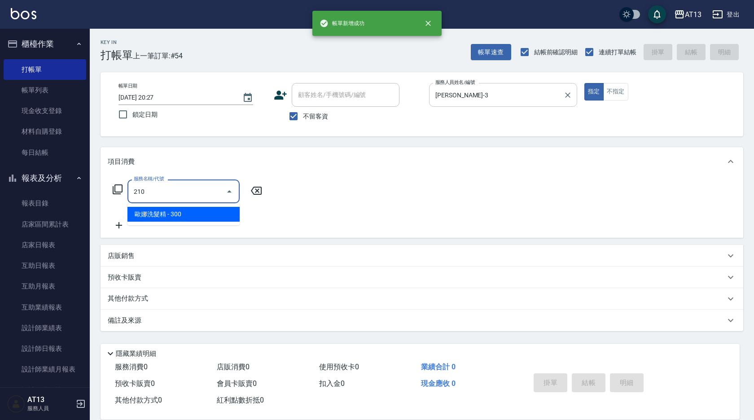
type input "歐娜洗髮精(210)"
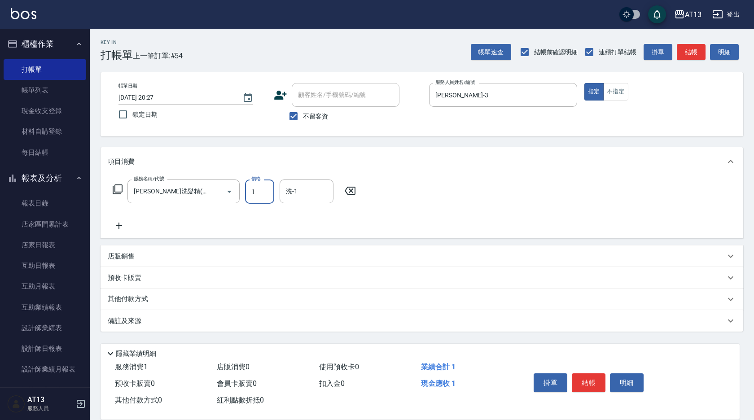
type input "1"
click at [352, 189] on icon at bounding box center [350, 191] width 11 height 8
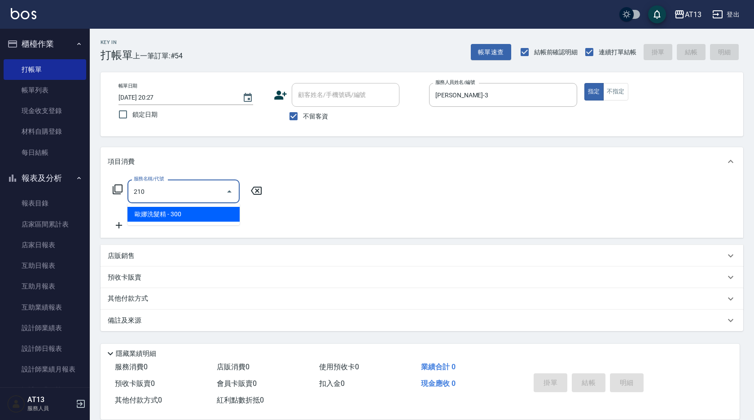
type input "歐娜洗髮精(210)"
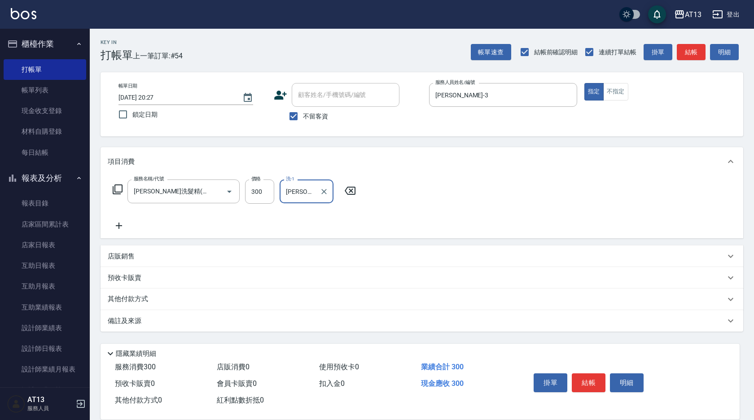
type input "蔡萓秦-11"
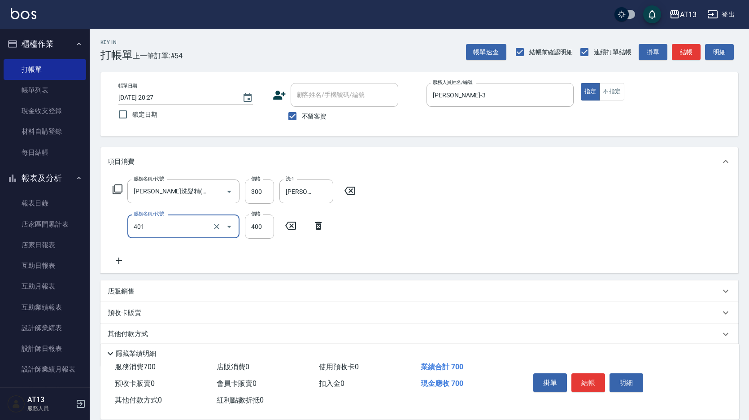
type input "剪髮(401)"
type input "5"
drag, startPoint x: 292, startPoint y: 225, endPoint x: 289, endPoint y: 204, distance: 21.4
click at [292, 225] on icon at bounding box center [290, 226] width 11 height 8
type input "剪髮(401)"
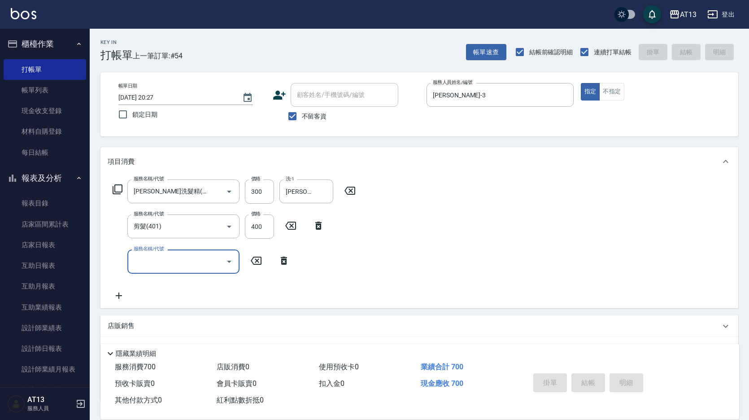
type input "2025/09/10 20:28"
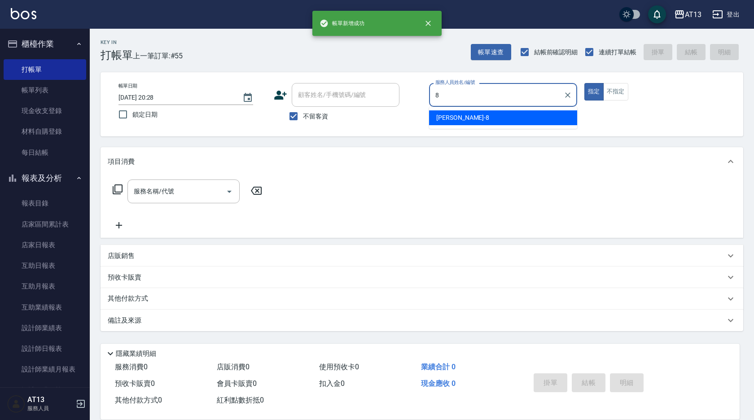
type input "Jerry-8"
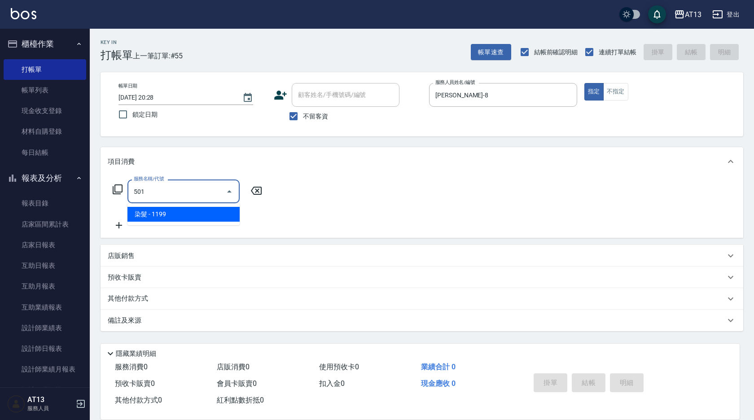
type input "染髮(501)"
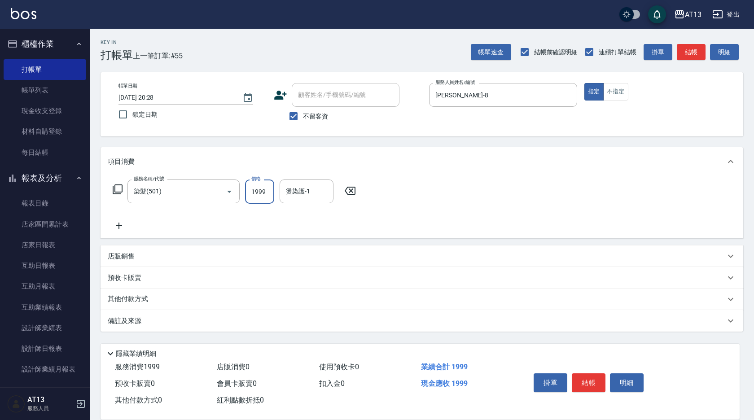
type input "1999"
type input "Jerry-8"
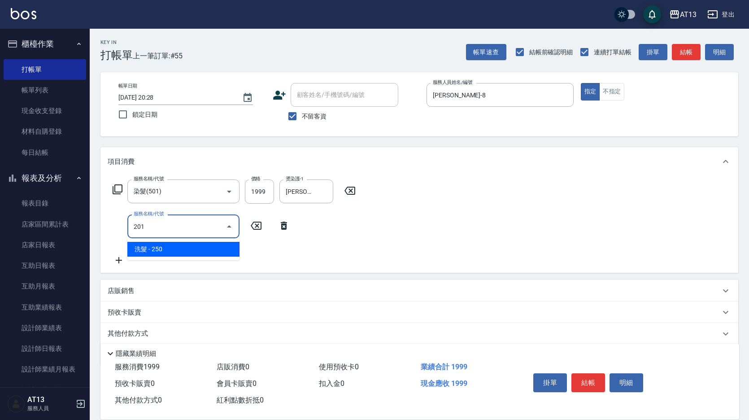
type input "洗髮(201)"
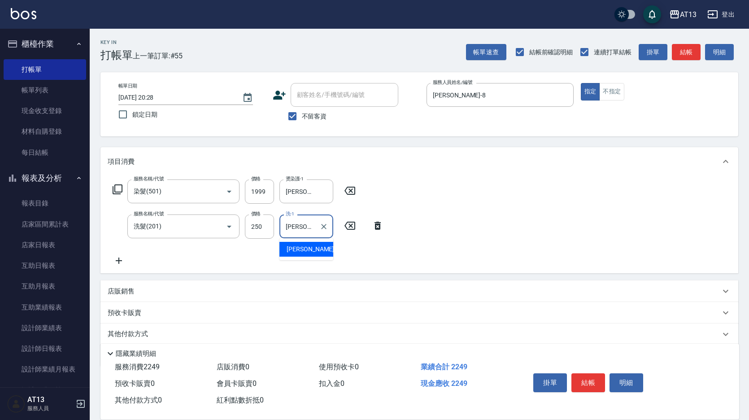
type input "Jerry-8"
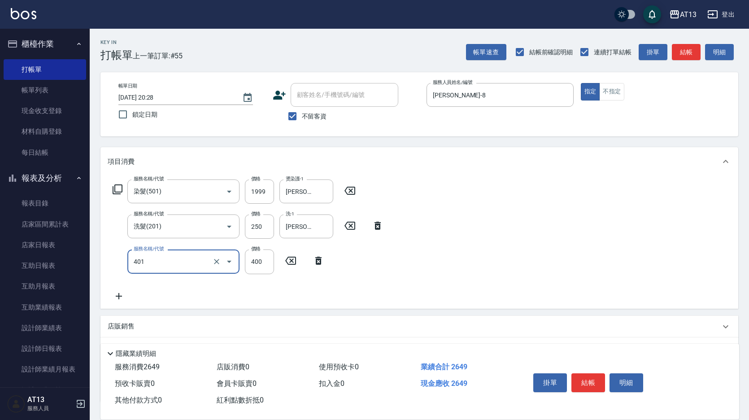
type input "剪髮(401)"
type input "300"
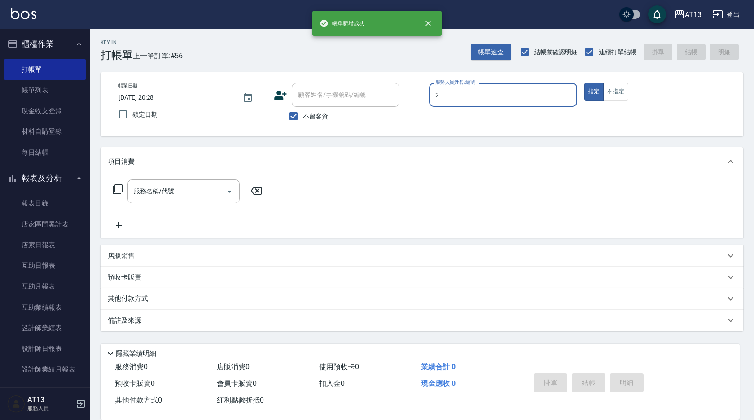
type input "雨威-2"
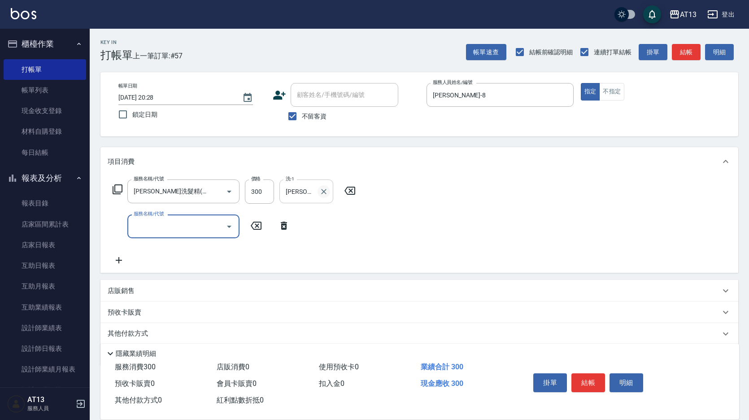
click at [320, 194] on icon "Clear" at bounding box center [323, 191] width 9 height 9
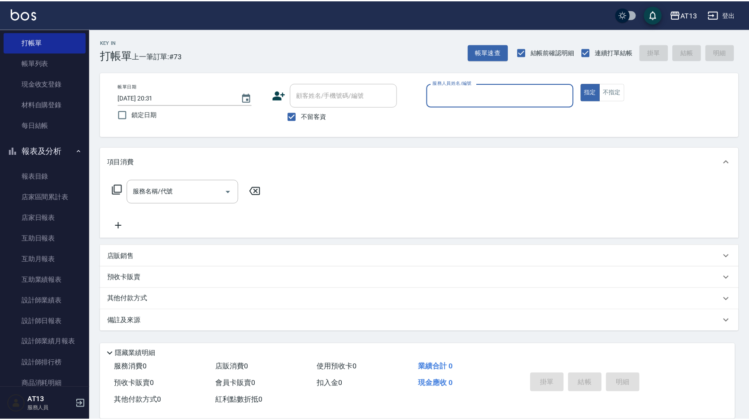
scroll to position [35, 0]
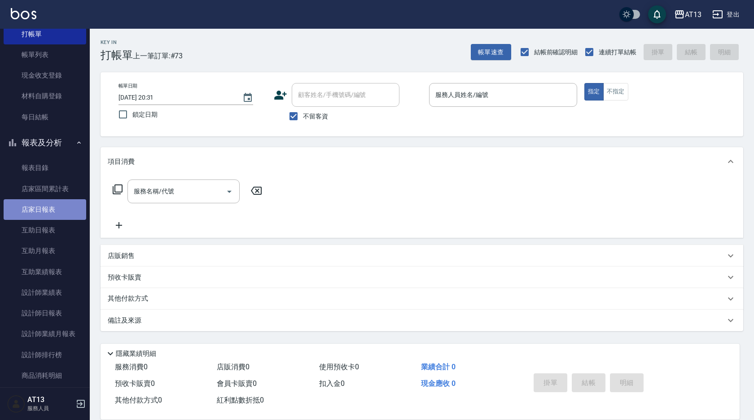
click at [46, 208] on link "店家日報表" at bounding box center [45, 209] width 83 height 21
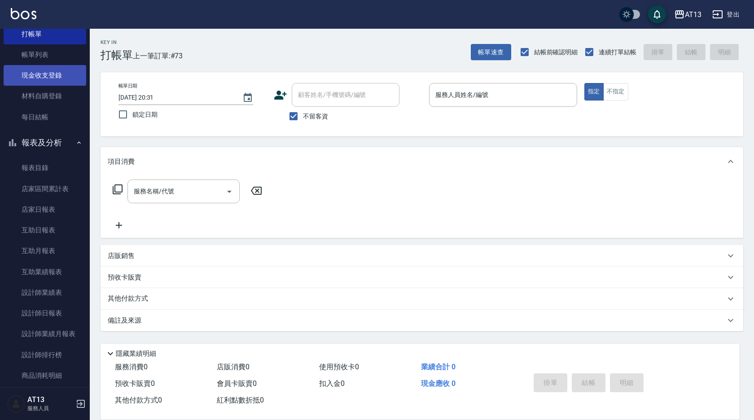
click at [49, 78] on link "現金收支登錄" at bounding box center [45, 75] width 83 height 21
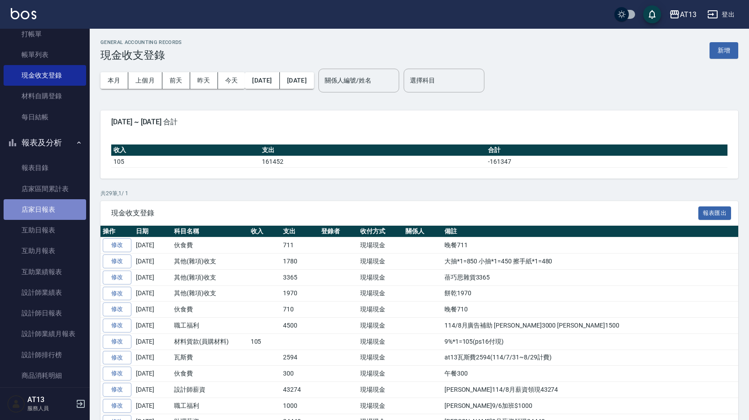
click at [53, 212] on link "店家日報表" at bounding box center [45, 209] width 83 height 21
click at [729, 52] on button "新增" at bounding box center [724, 50] width 29 height 17
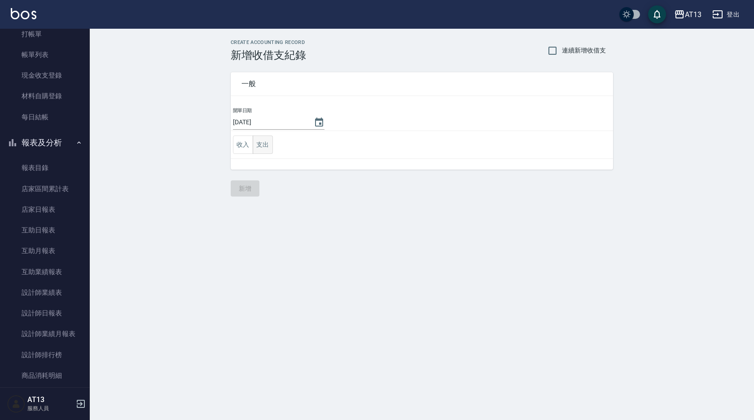
click at [259, 142] on button "支出" at bounding box center [263, 145] width 20 height 18
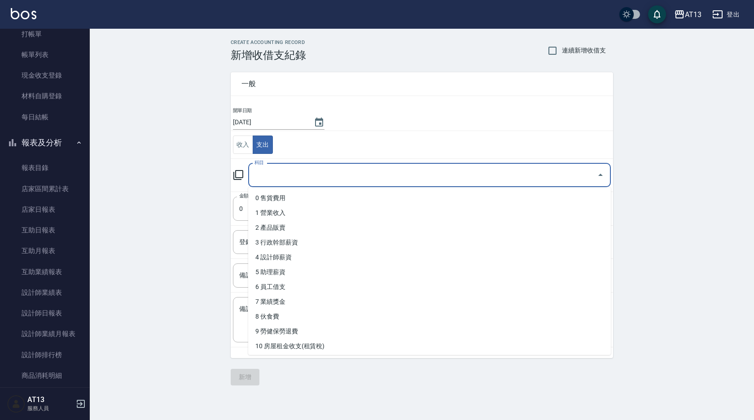
click at [277, 175] on input "科目" at bounding box center [422, 175] width 341 height 16
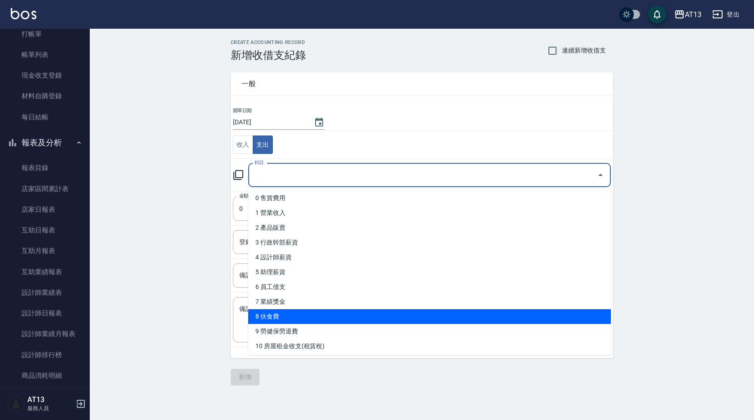
click at [330, 316] on li "8 伙食費" at bounding box center [429, 316] width 363 height 15
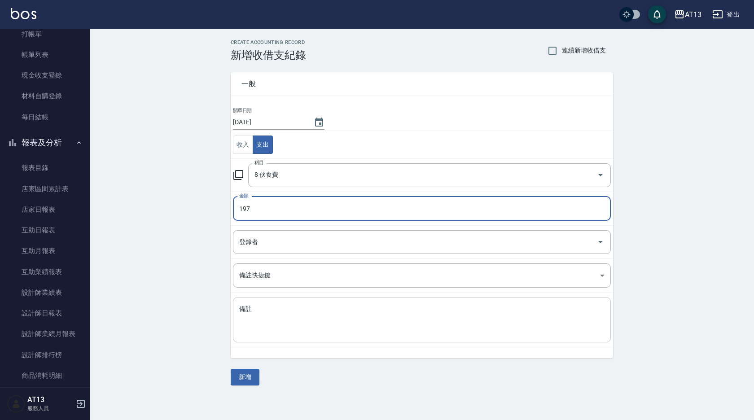
click at [261, 304] on div "x 備註" at bounding box center [422, 319] width 378 height 45
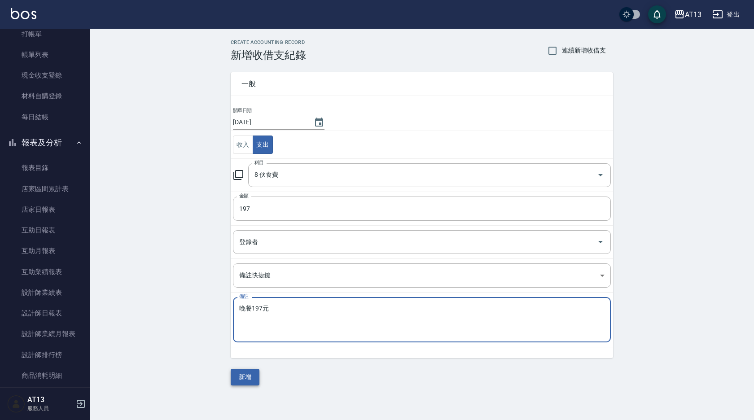
click at [243, 376] on button "新增" at bounding box center [245, 377] width 29 height 17
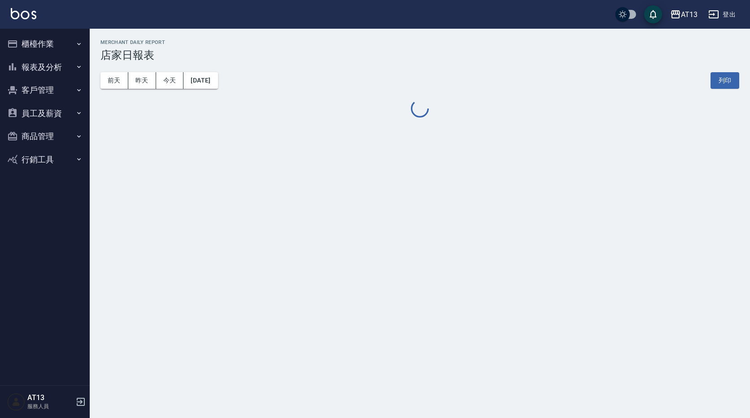
click at [58, 68] on button "報表及分析" at bounding box center [45, 67] width 83 height 23
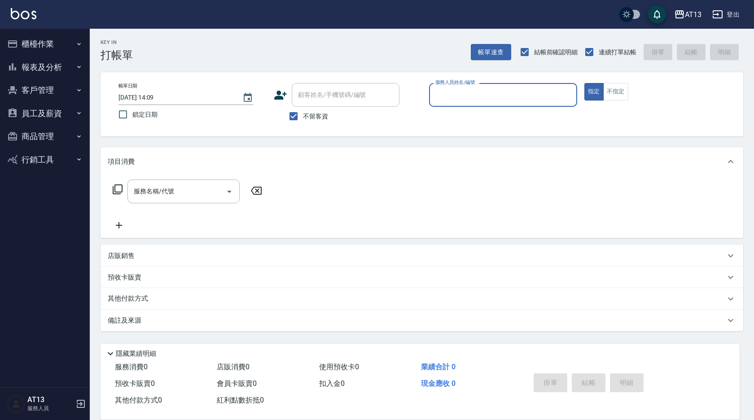
click at [44, 68] on button "報表及分析" at bounding box center [45, 67] width 83 height 23
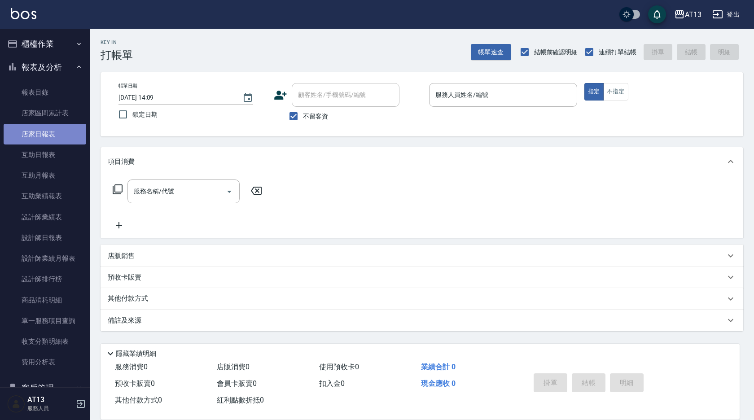
click at [50, 135] on link "店家日報表" at bounding box center [45, 134] width 83 height 21
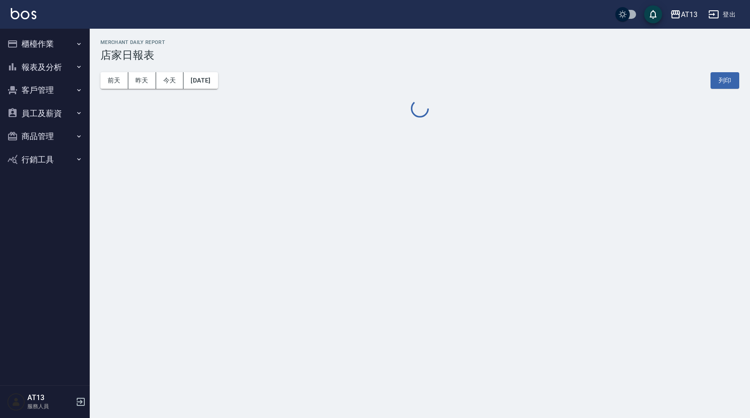
click at [62, 74] on button "報表及分析" at bounding box center [45, 67] width 83 height 23
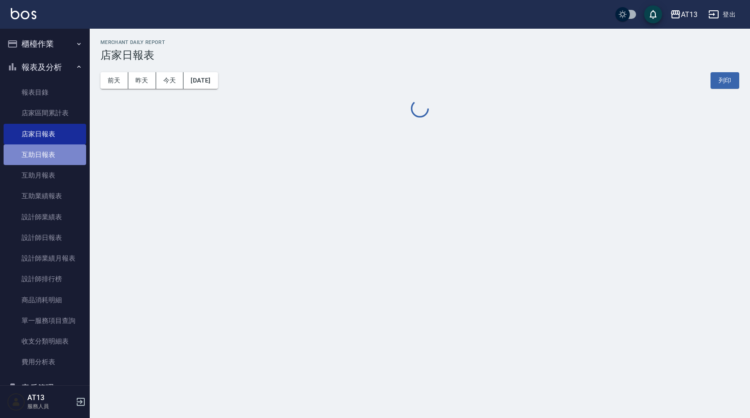
click at [61, 155] on link "互助日報表" at bounding box center [45, 154] width 83 height 21
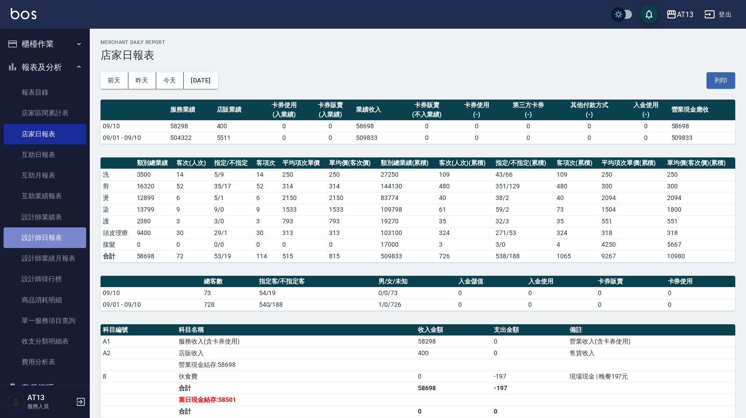
click at [66, 239] on link "設計師日報表" at bounding box center [45, 237] width 83 height 21
drag, startPoint x: 727, startPoint y: 77, endPoint x: 85, endPoint y: 365, distance: 703.3
click at [727, 77] on button "列印" at bounding box center [720, 80] width 29 height 17
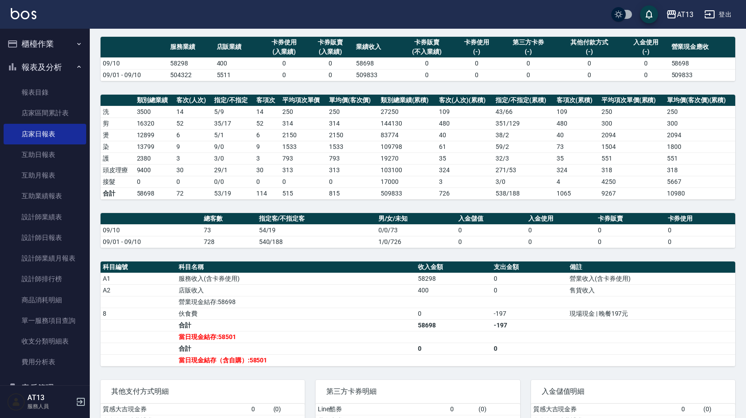
scroll to position [117, 0]
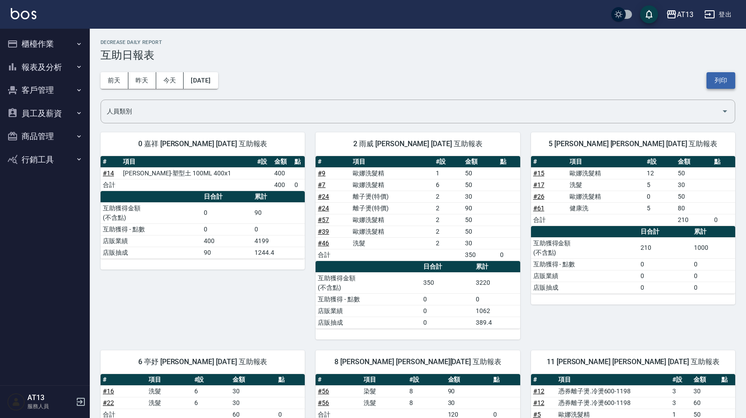
click at [726, 82] on button "列印" at bounding box center [720, 80] width 29 height 17
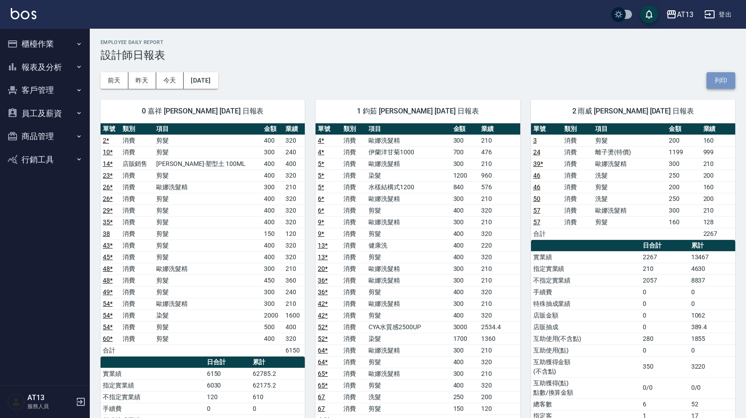
click at [718, 77] on button "列印" at bounding box center [720, 80] width 29 height 17
